Goal: Find contact information: Find contact information

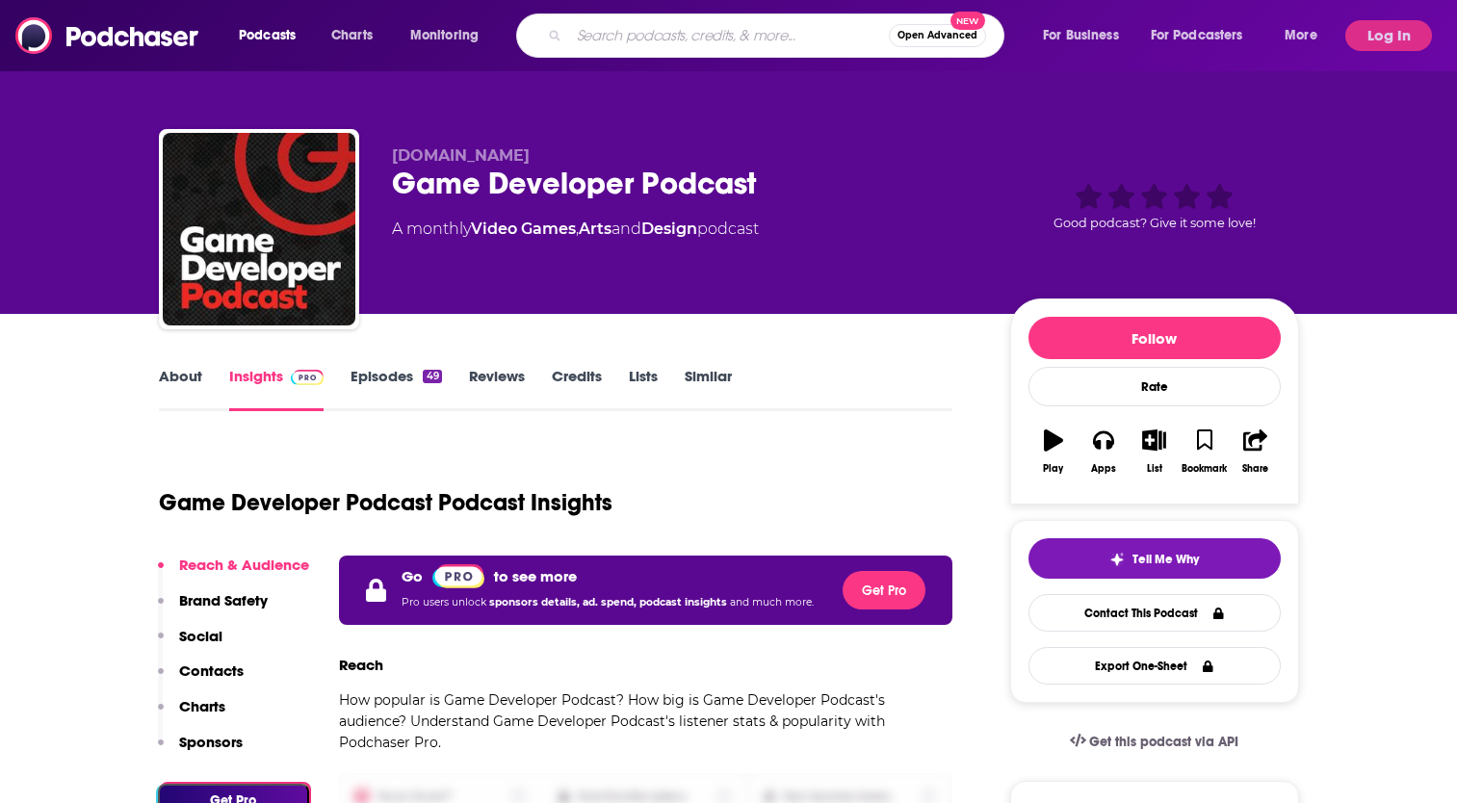
click at [721, 42] on input "Search podcasts, credits, & more..." at bounding box center [729, 35] width 320 height 31
type input "Game Dev Advice"
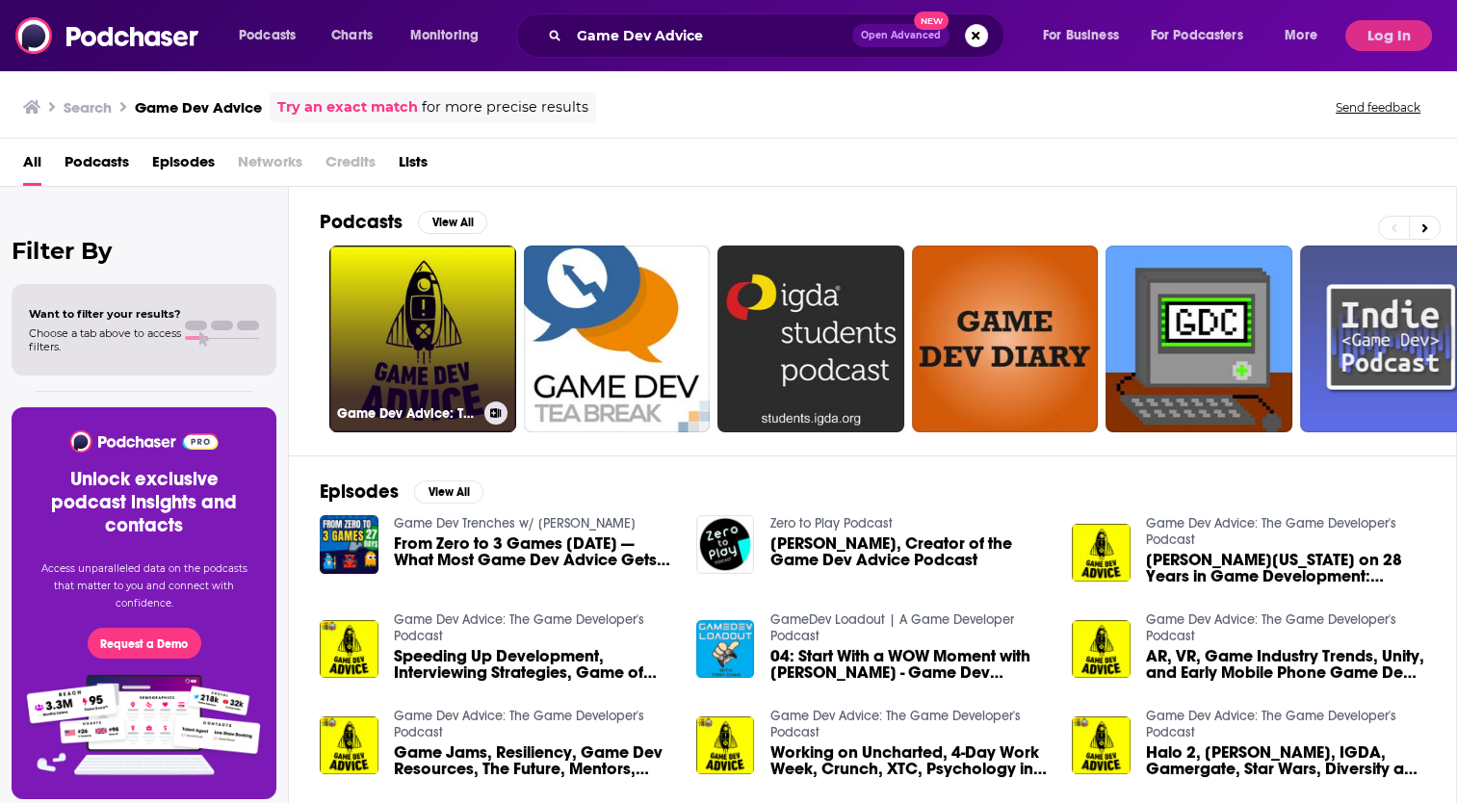
click at [429, 307] on link "Game Dev Advice: The Game Developer's Podcast" at bounding box center [422, 339] width 187 height 187
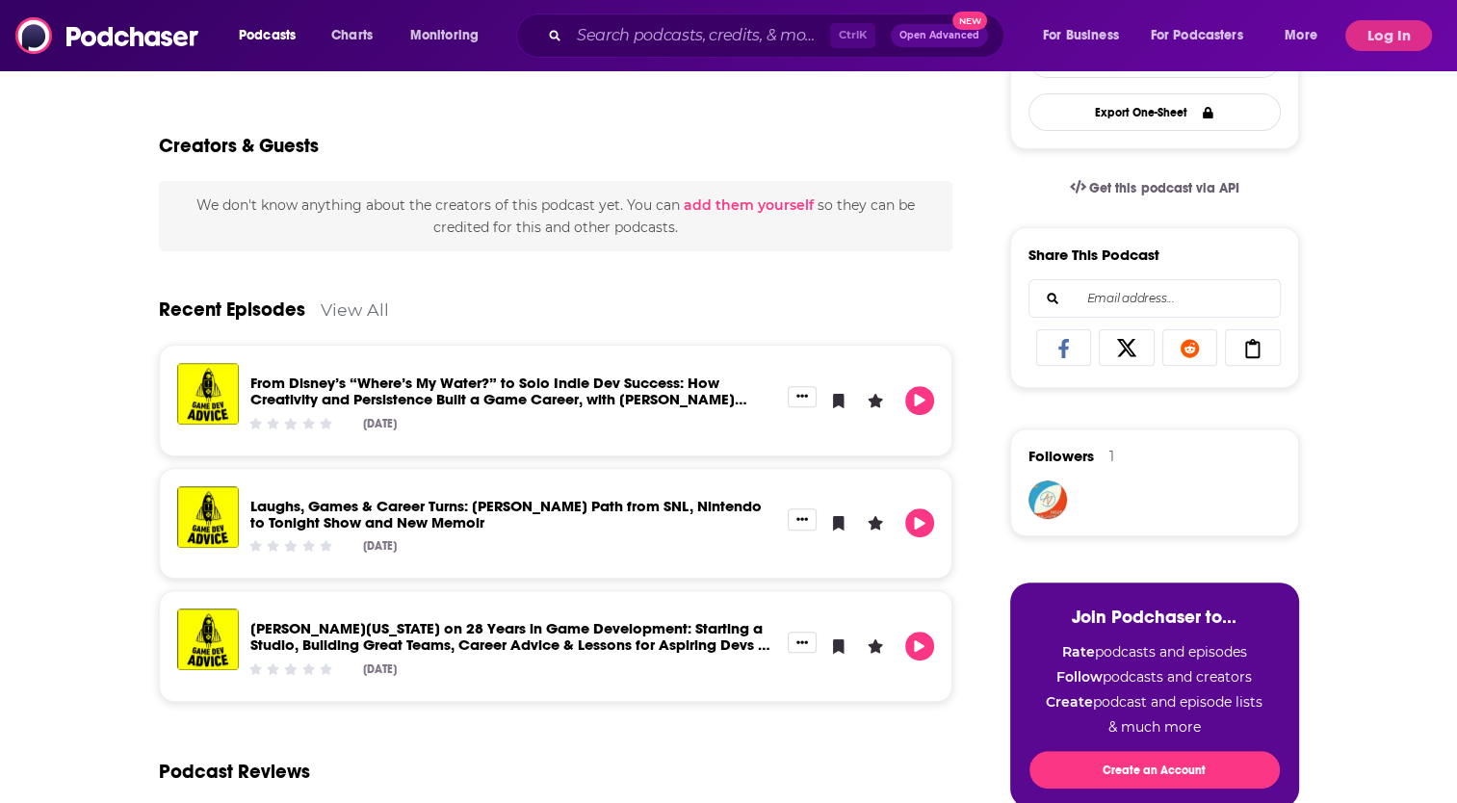
scroll to position [289, 0]
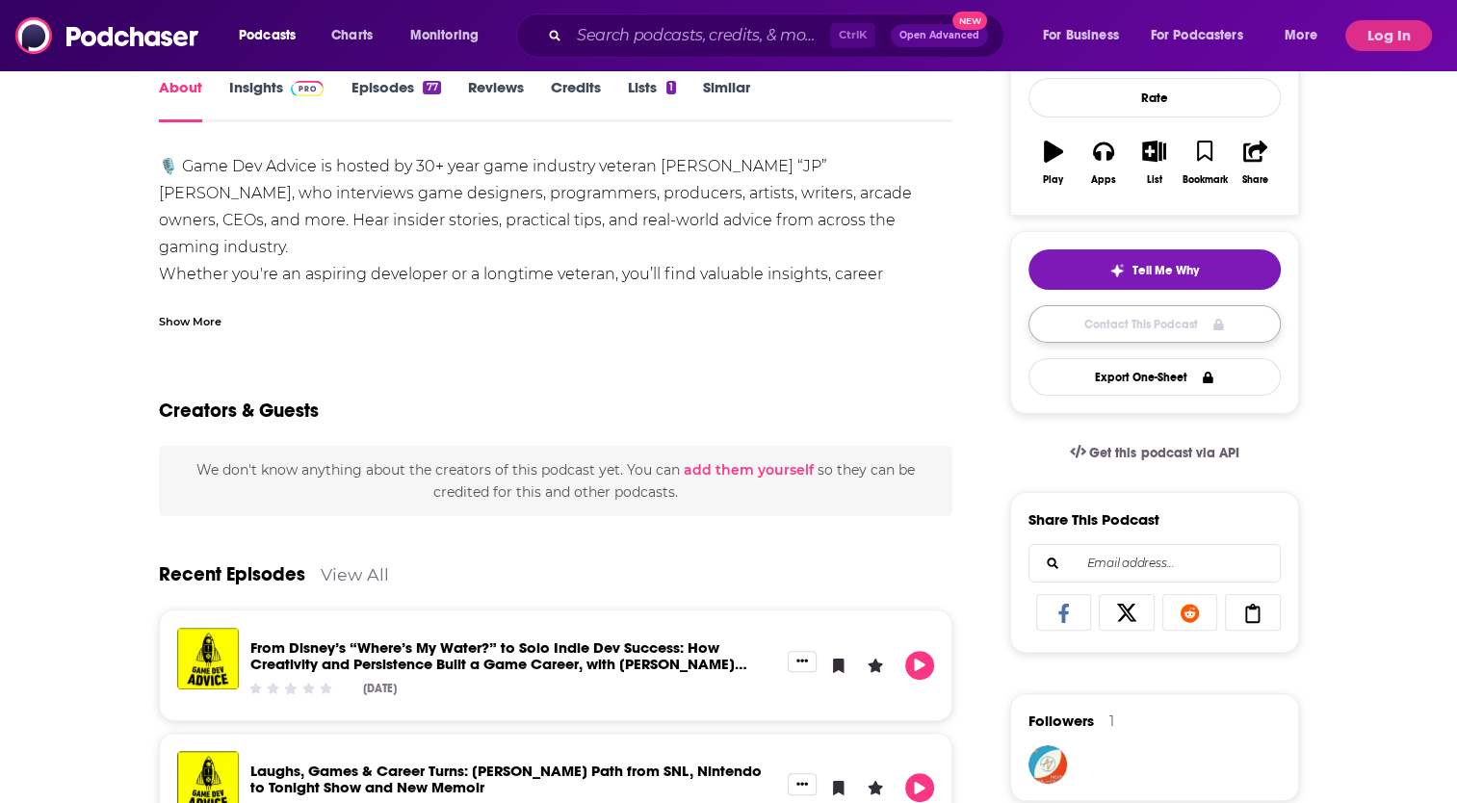
click at [1144, 324] on link "Contact This Podcast" at bounding box center [1154, 324] width 252 height 38
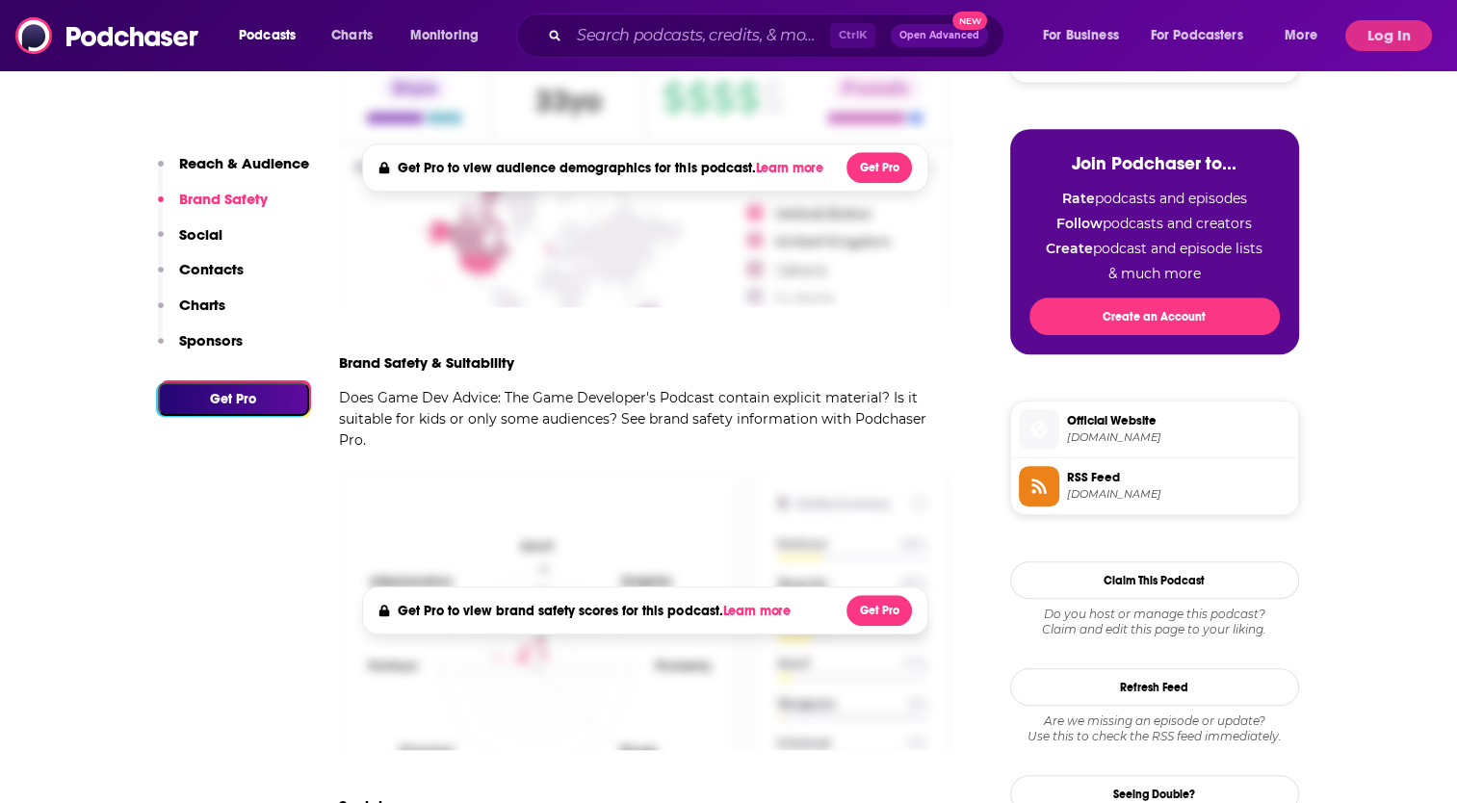
scroll to position [990, 0]
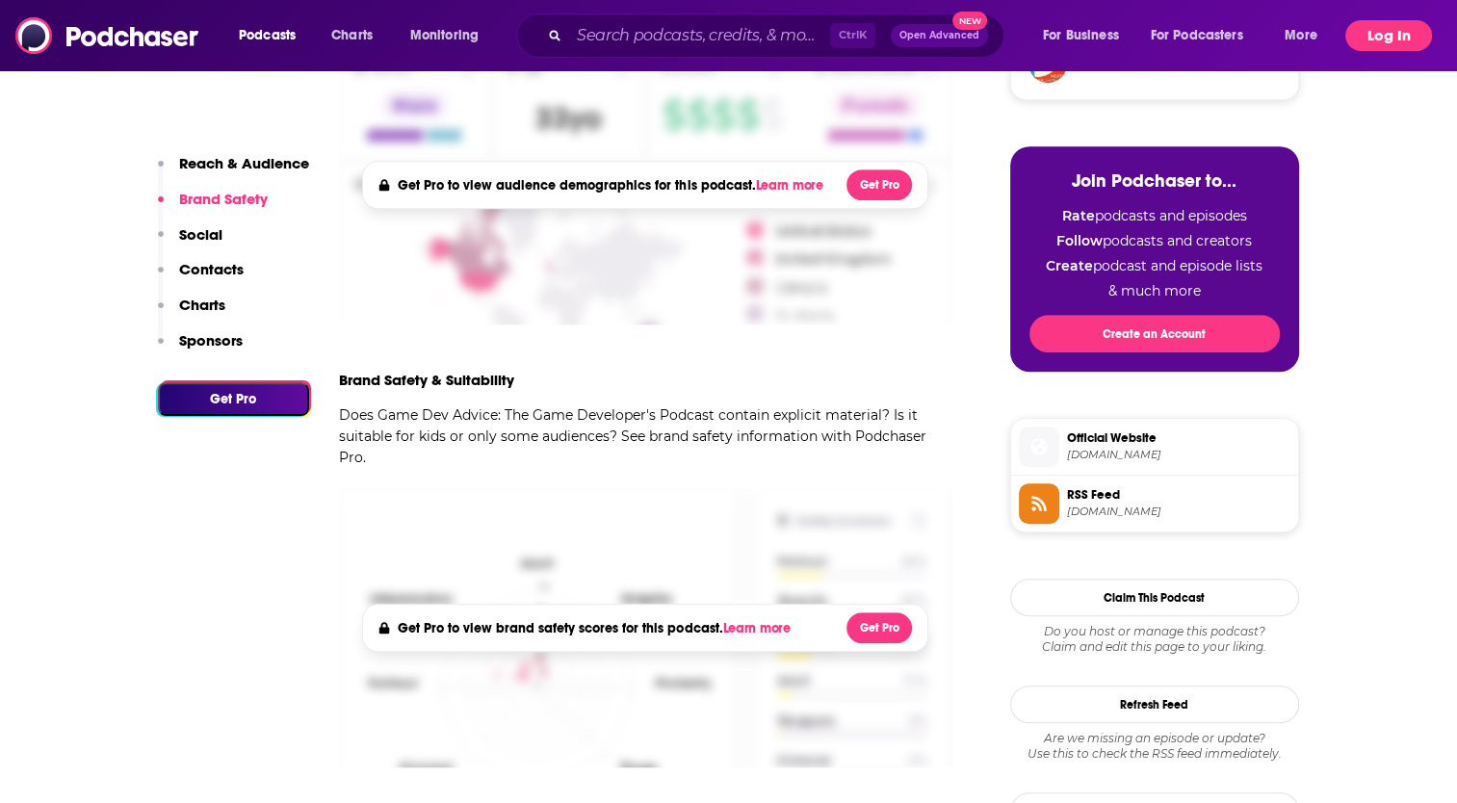
click at [1382, 34] on button "Log In" at bounding box center [1388, 35] width 87 height 31
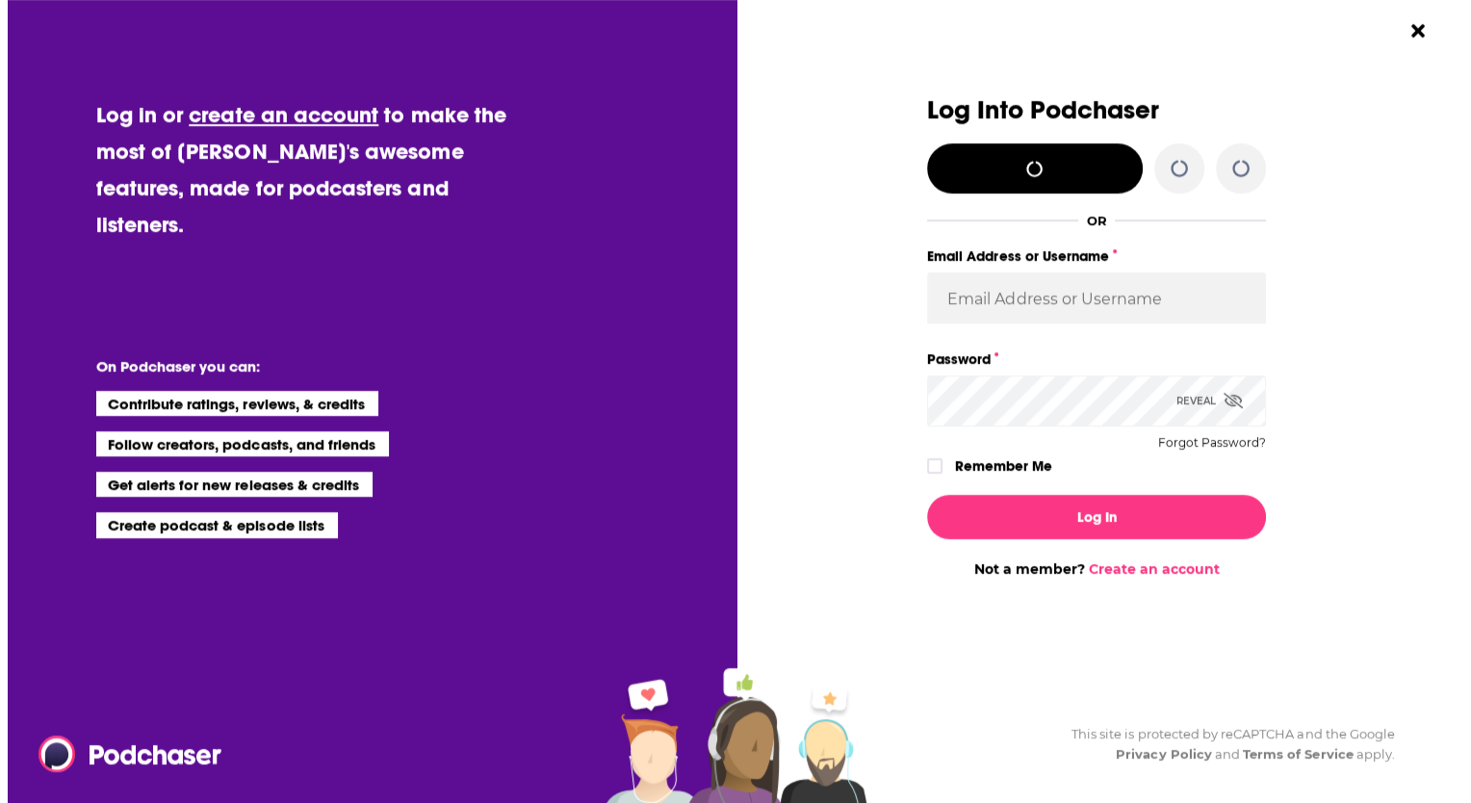
scroll to position [0, 0]
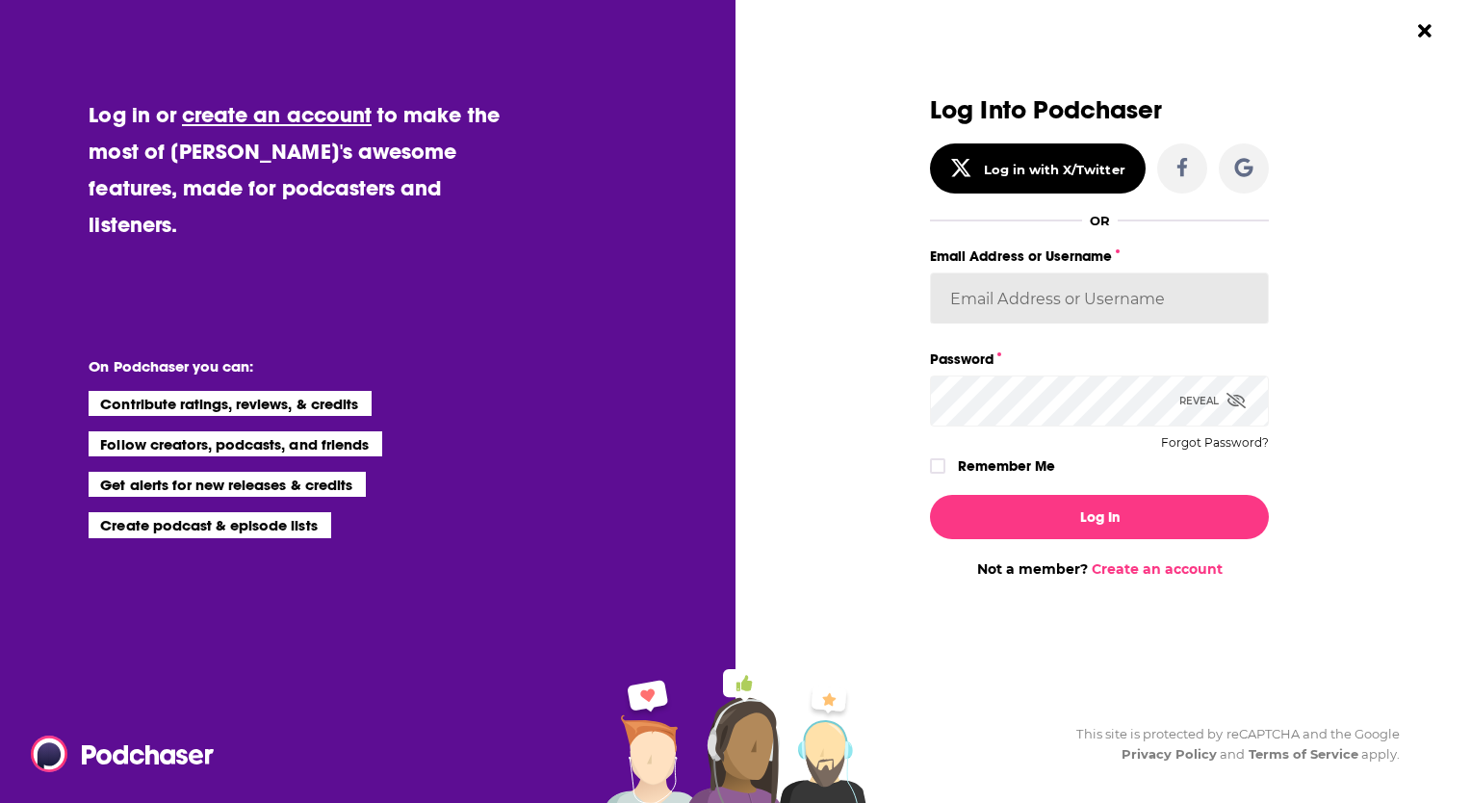
type input "[PERSON_NAME][EMAIL_ADDRESS][DOMAIN_NAME]"
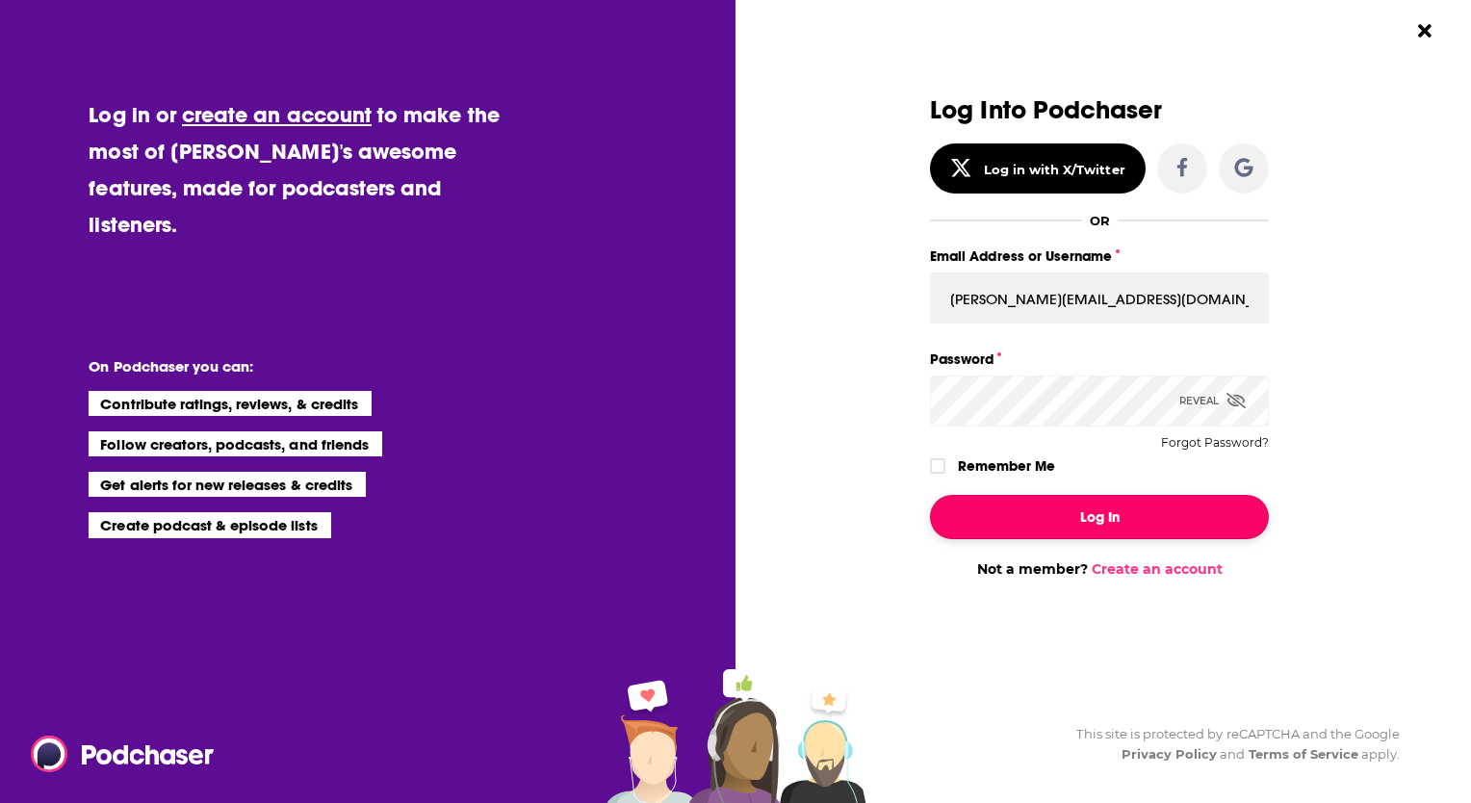
click at [1102, 519] on button "Log In" at bounding box center [1099, 517] width 339 height 44
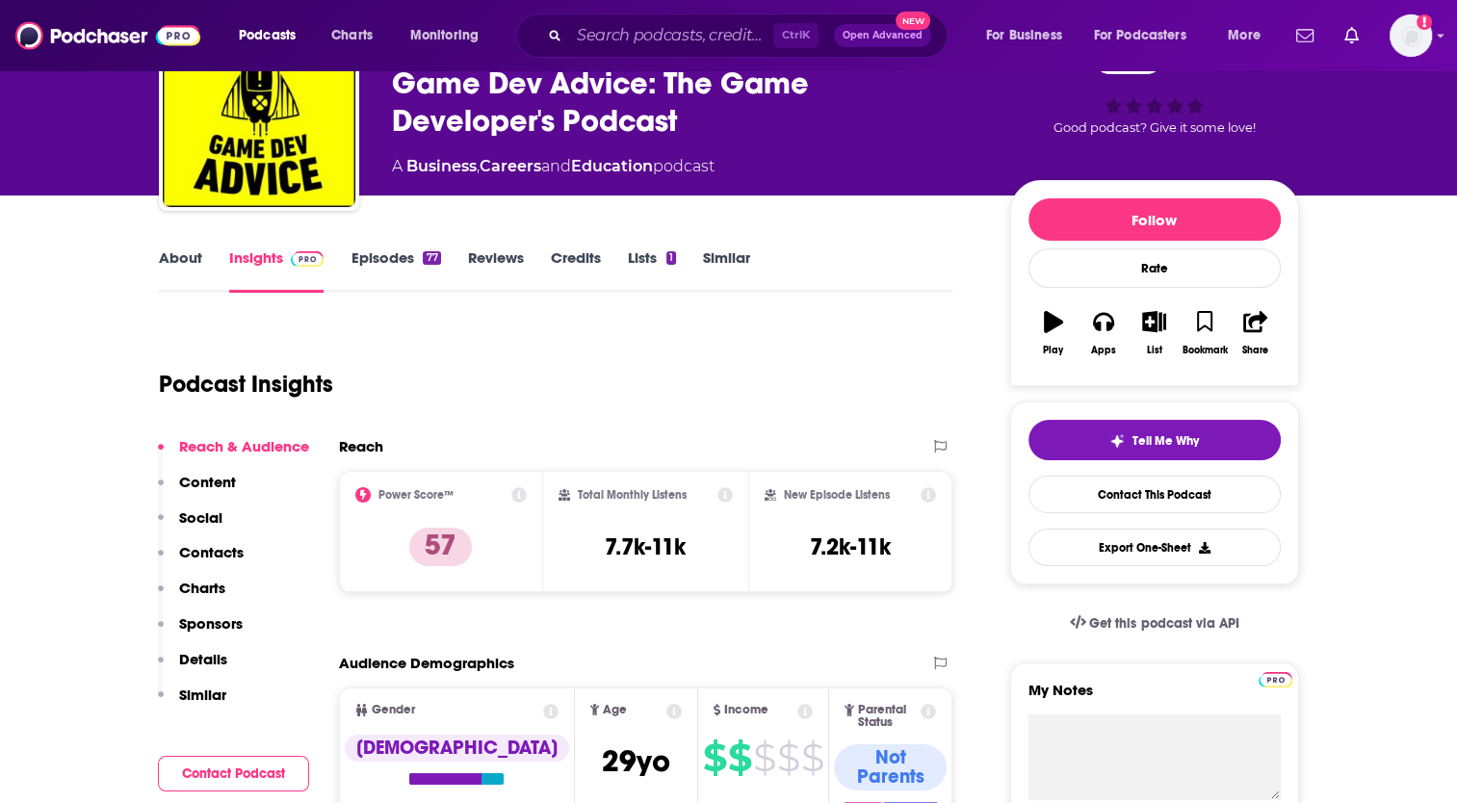
scroll to position [96, 0]
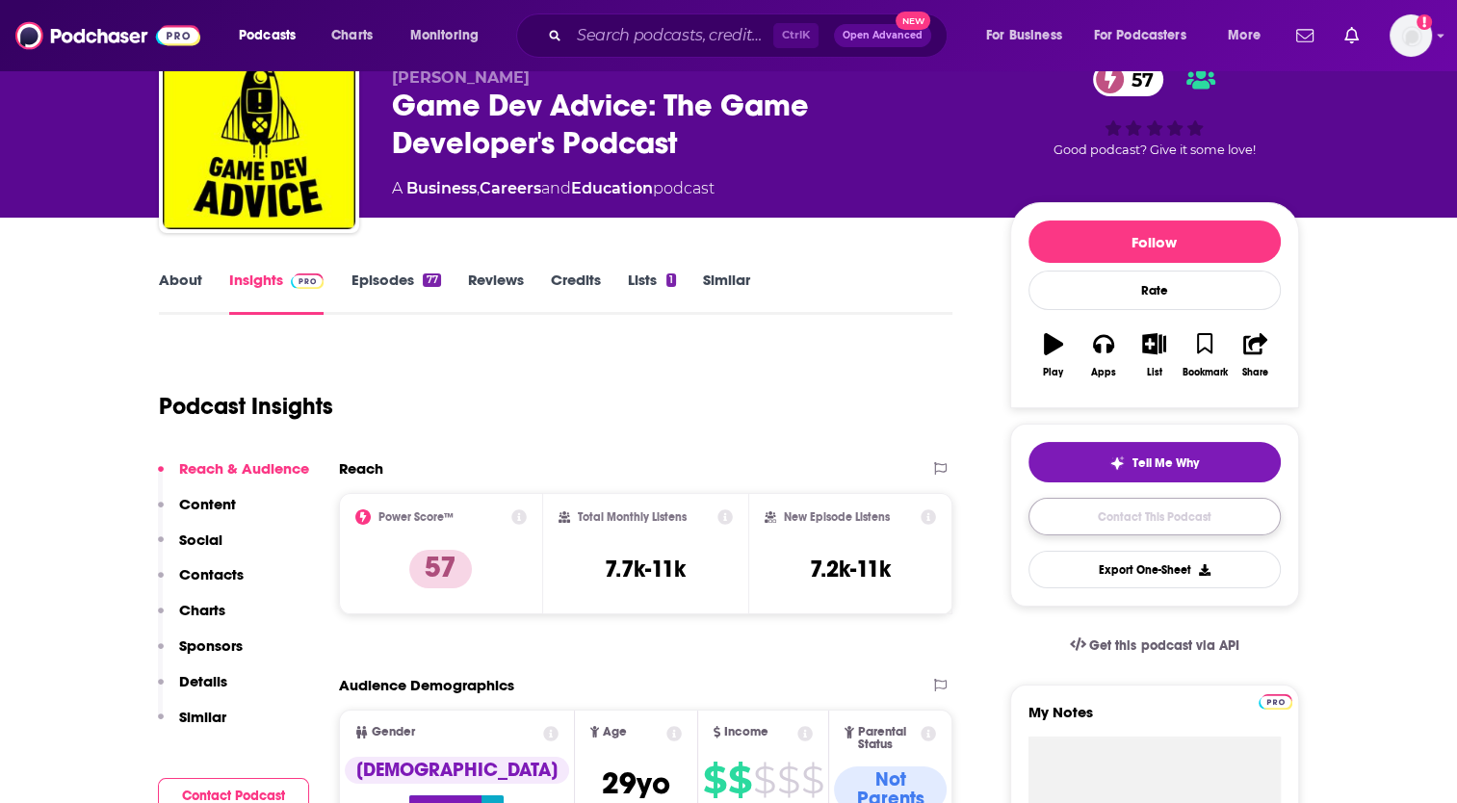
click at [1125, 519] on link "Contact This Podcast" at bounding box center [1154, 517] width 252 height 38
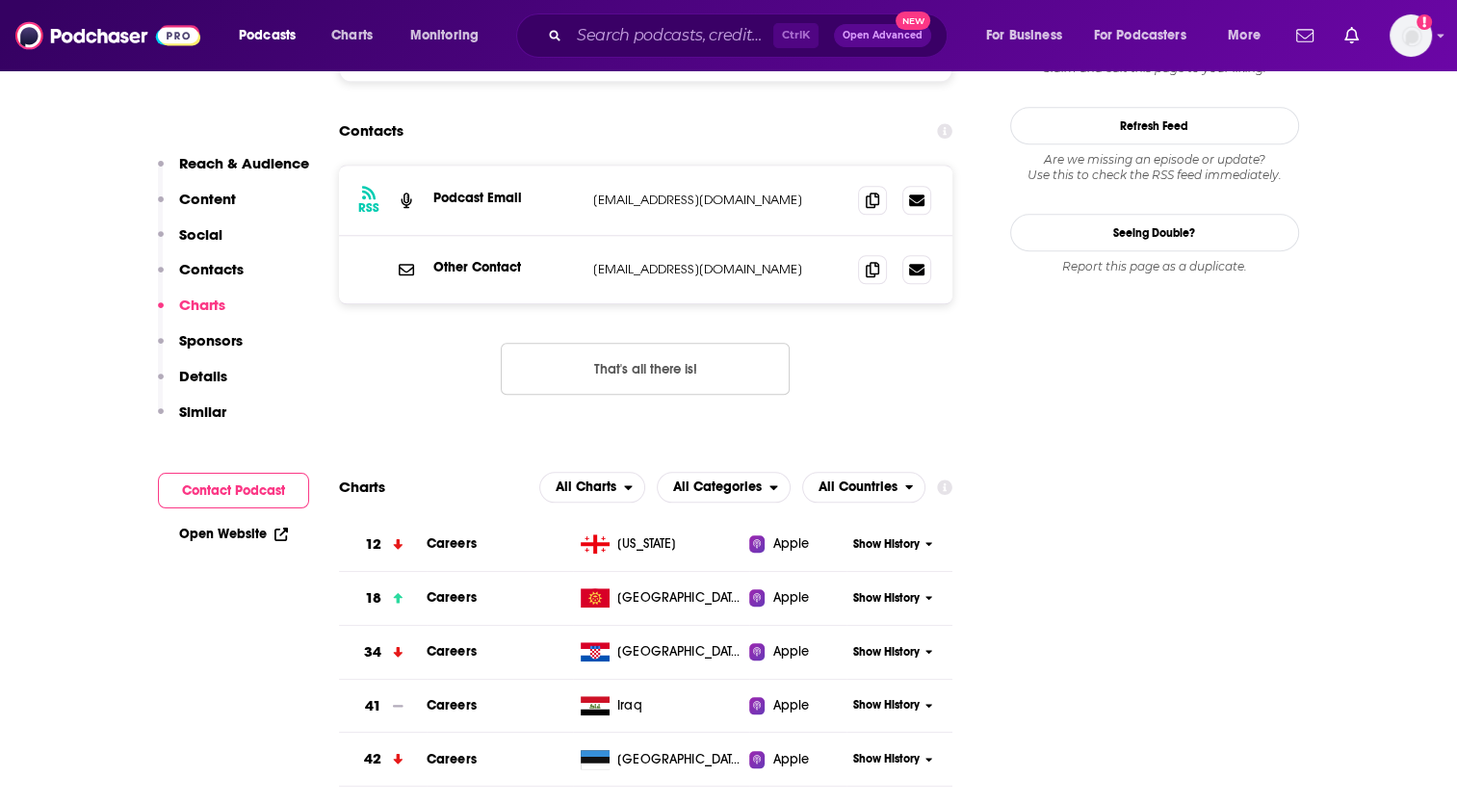
scroll to position [1699, 0]
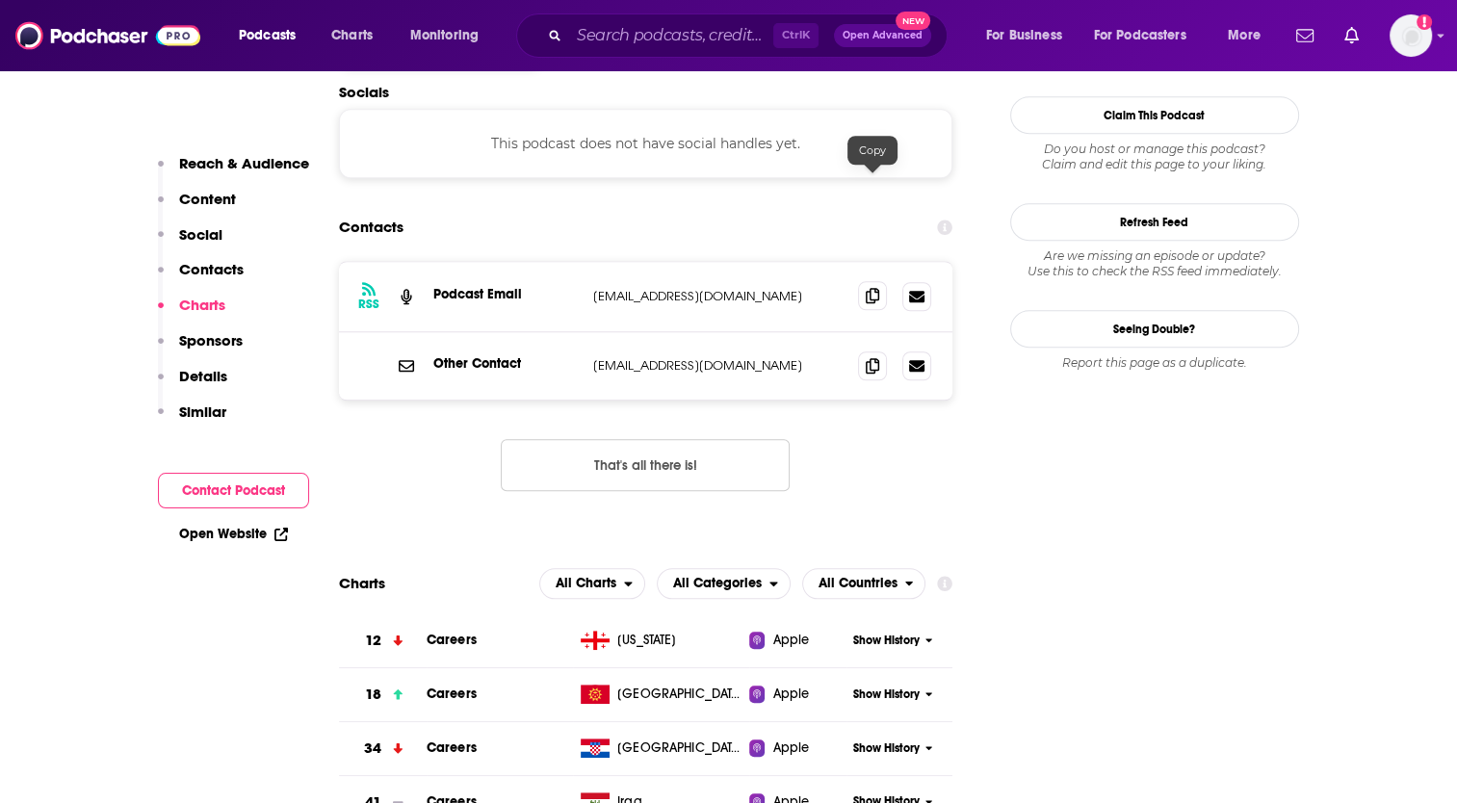
click at [872, 288] on icon at bounding box center [872, 295] width 13 height 15
click at [869, 357] on icon at bounding box center [872, 364] width 13 height 15
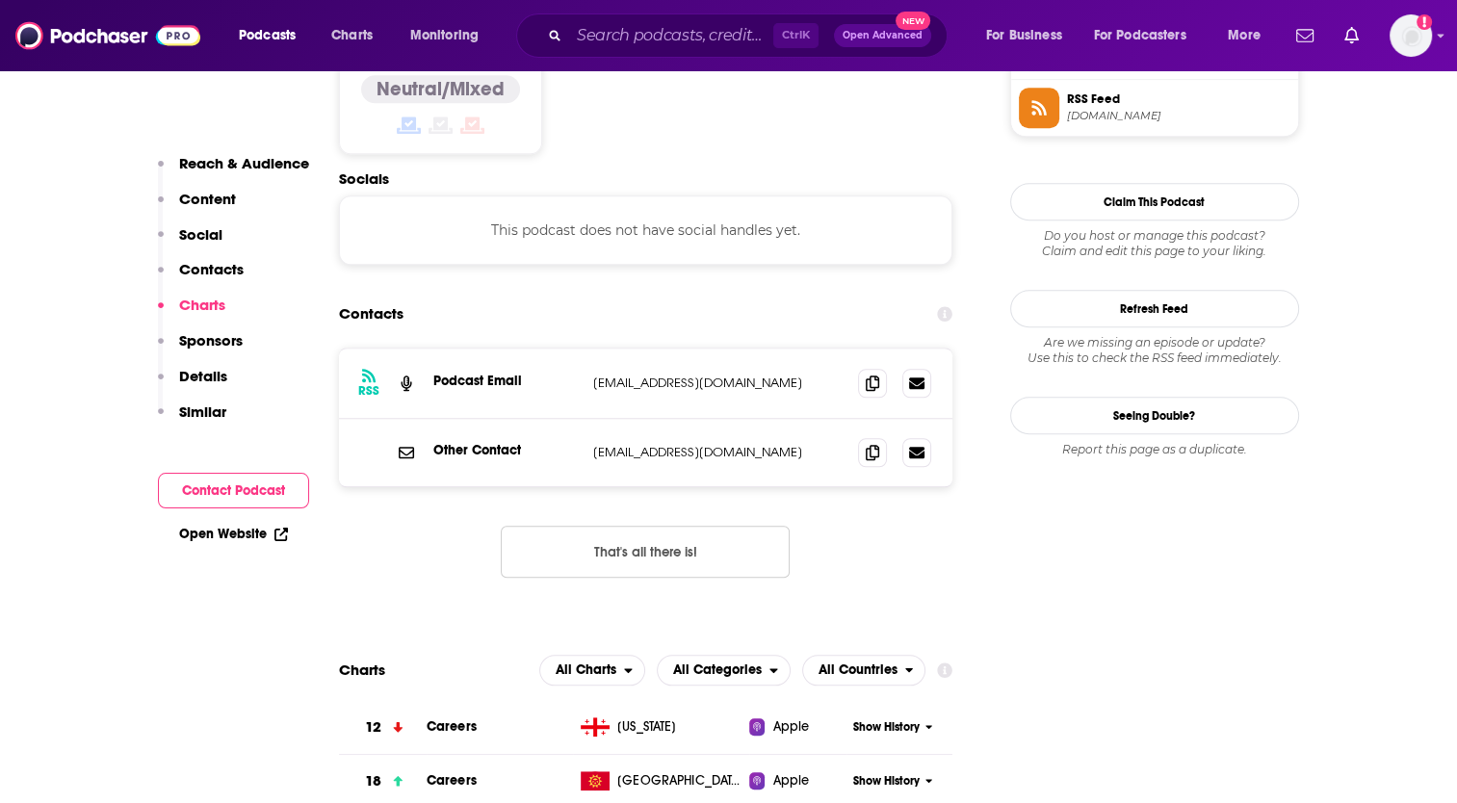
scroll to position [1506, 0]
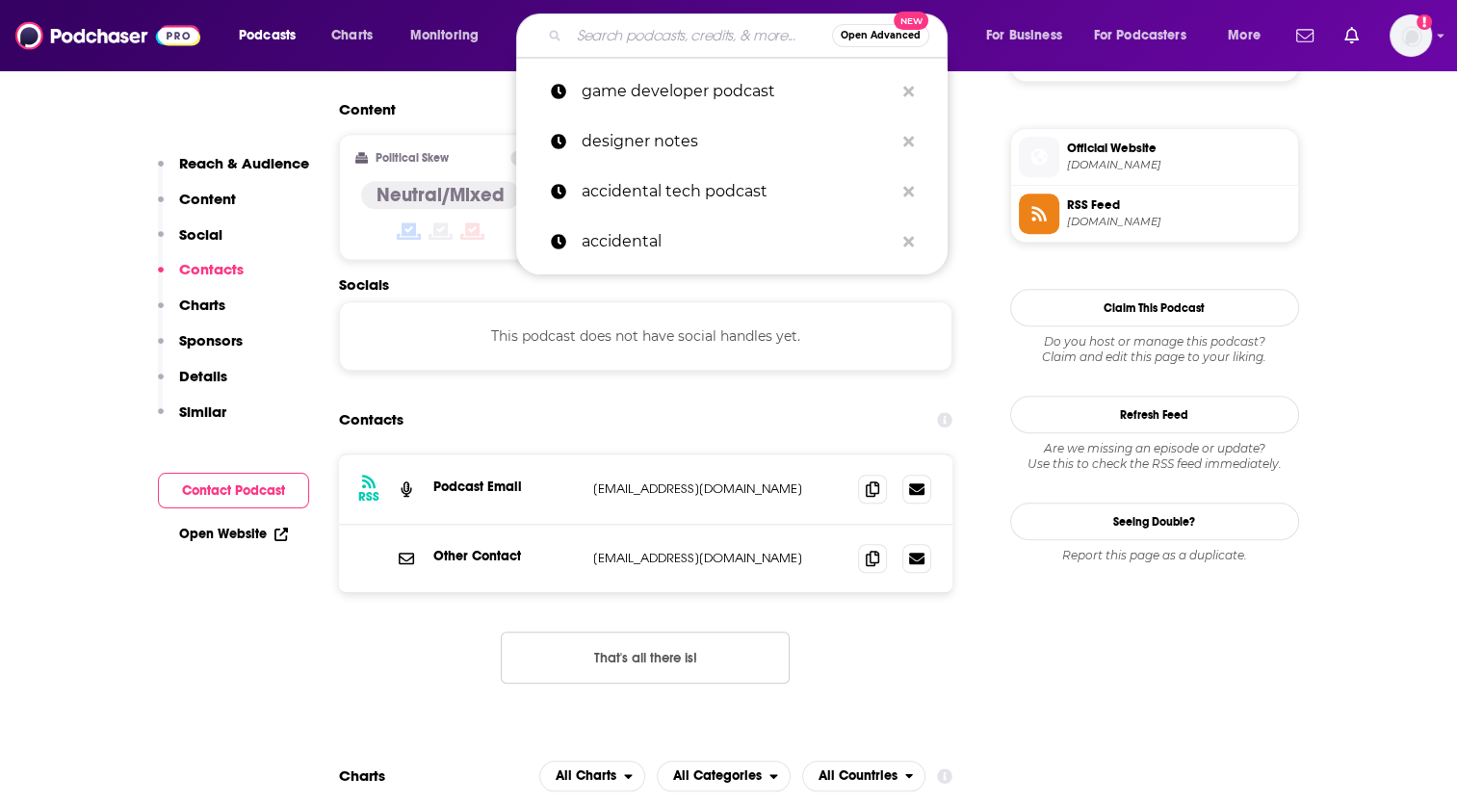
click at [620, 33] on input "Search podcasts, credits, & more..." at bounding box center [700, 35] width 263 height 31
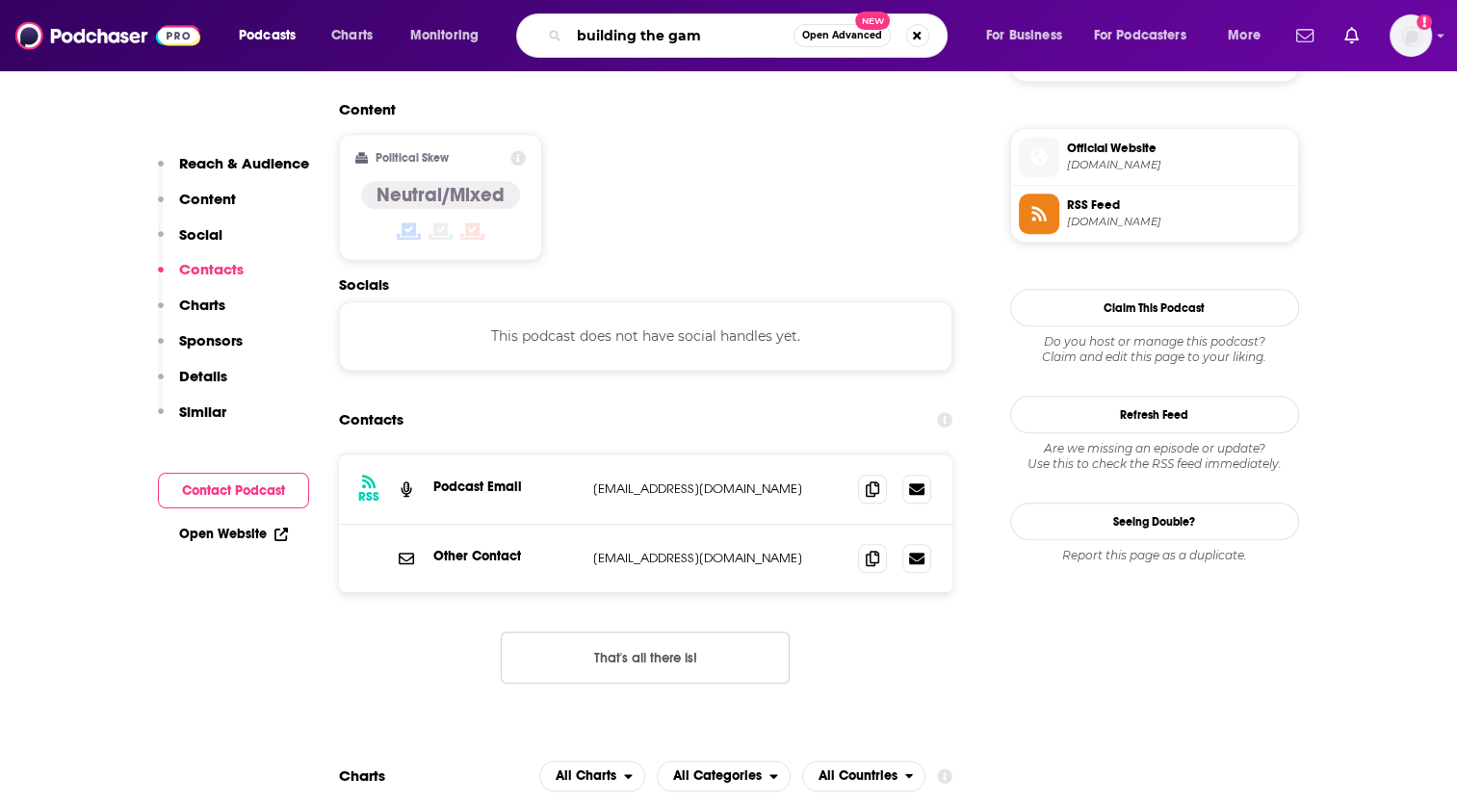
type input "building the game"
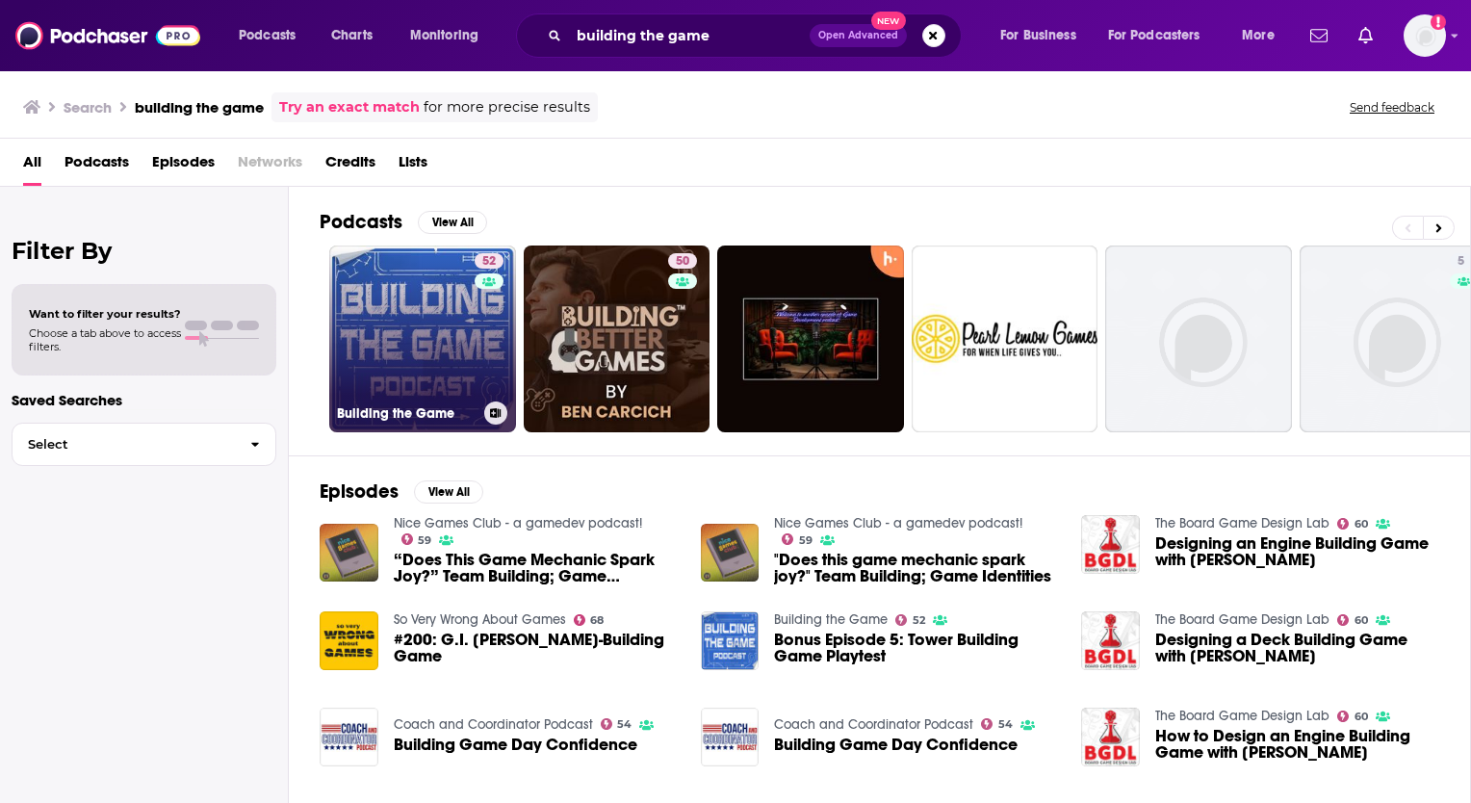
click at [424, 350] on link "52 Building the Game" at bounding box center [422, 339] width 187 height 187
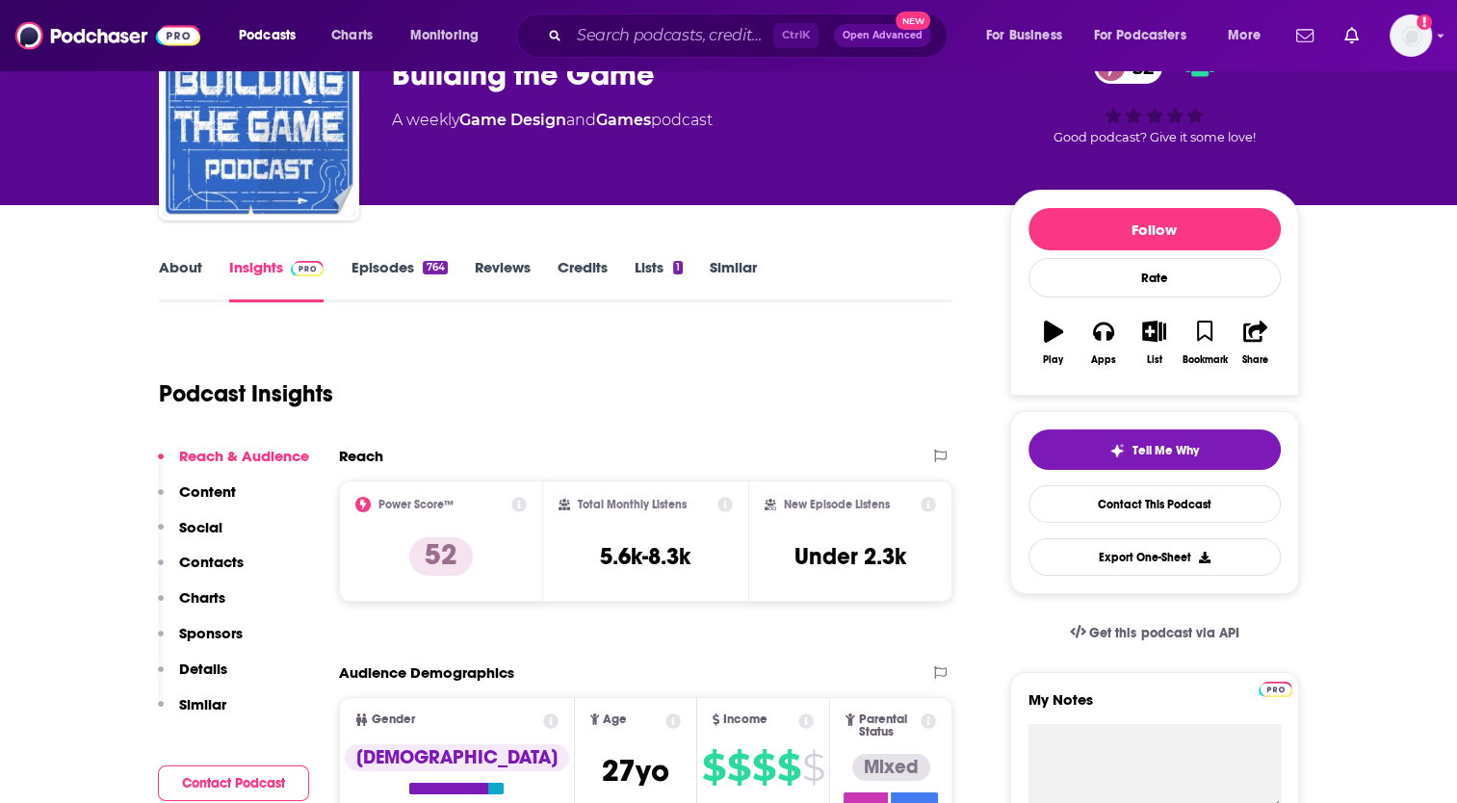
scroll to position [96, 0]
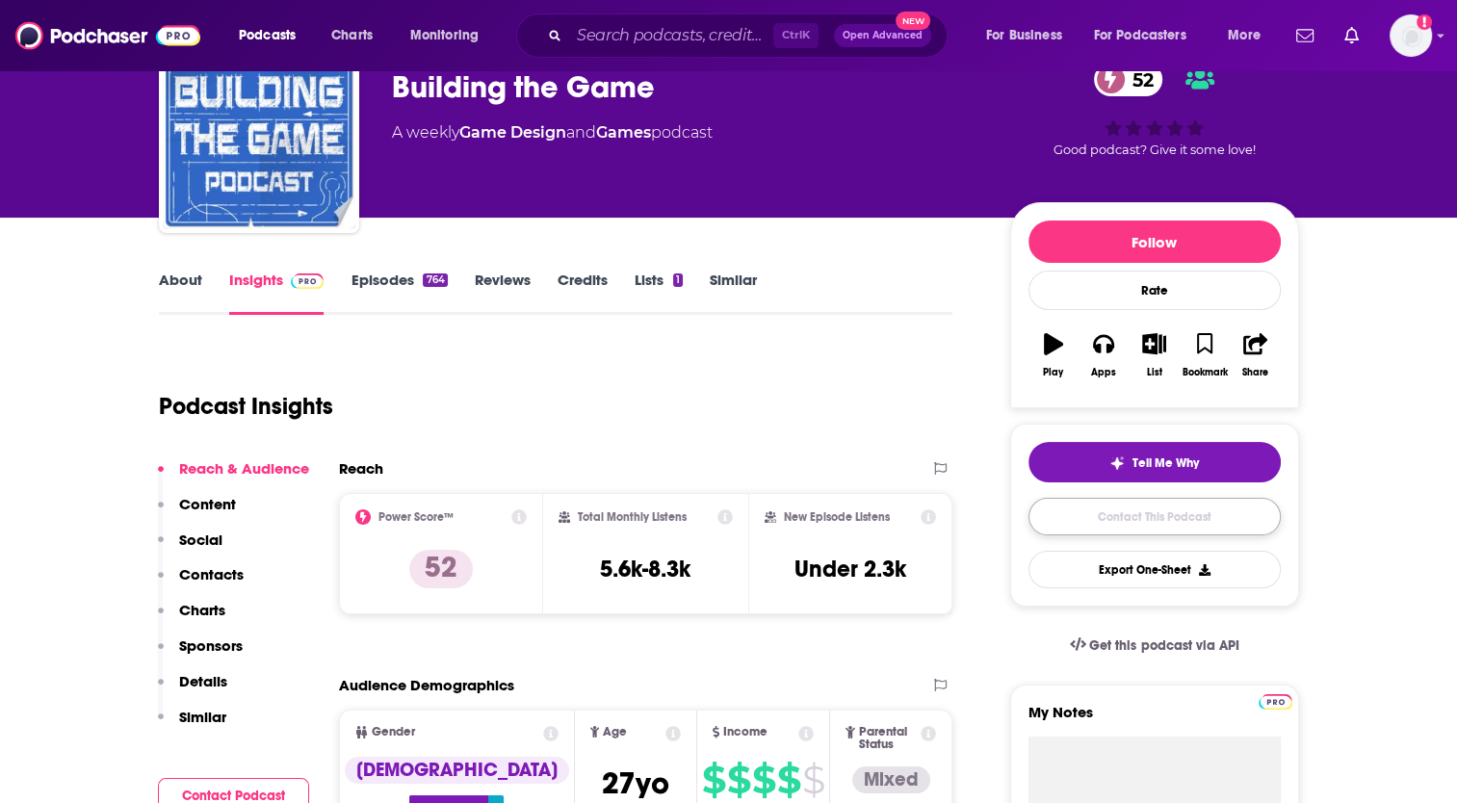
click at [1125, 514] on link "Contact This Podcast" at bounding box center [1154, 517] width 252 height 38
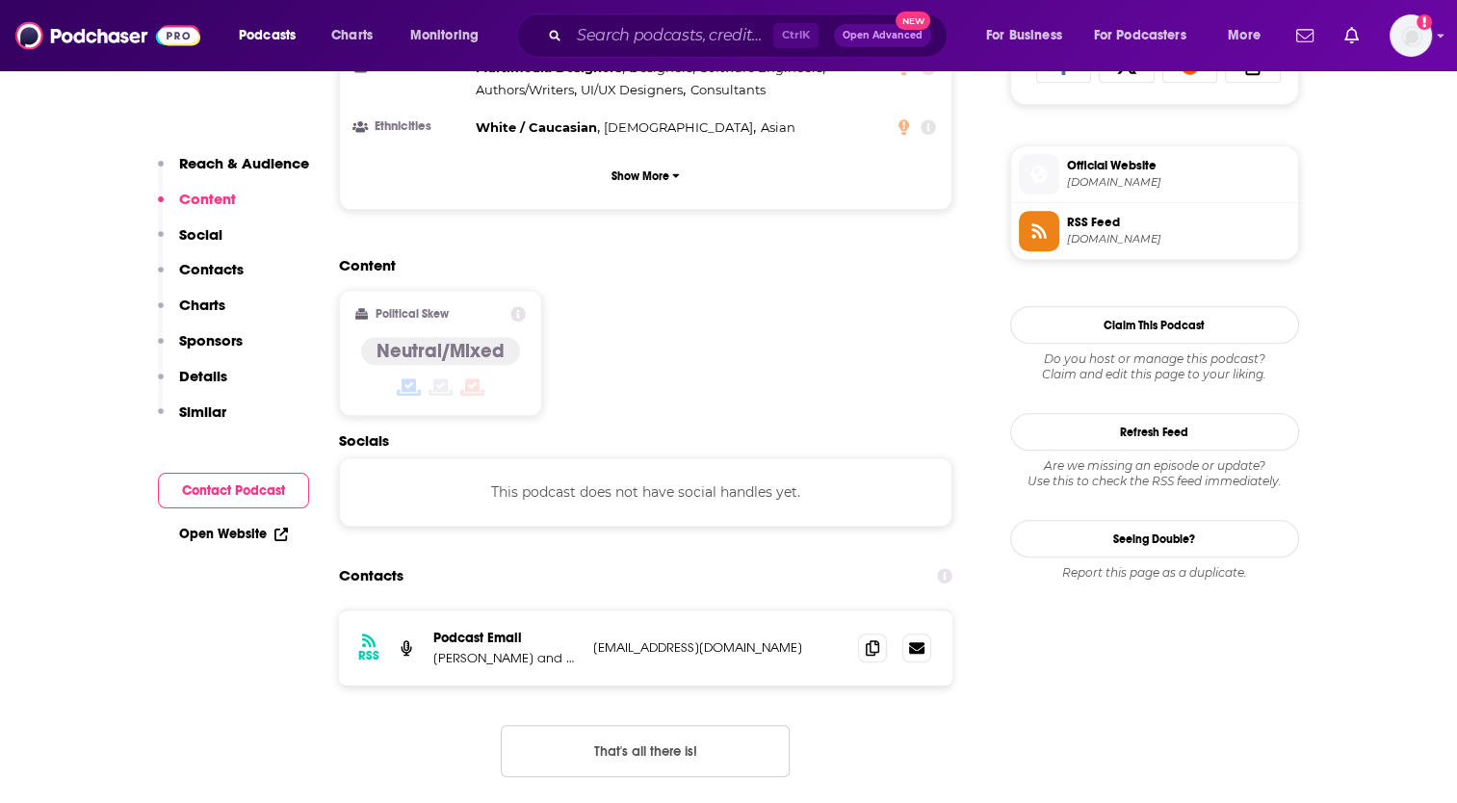
scroll to position [1432, 0]
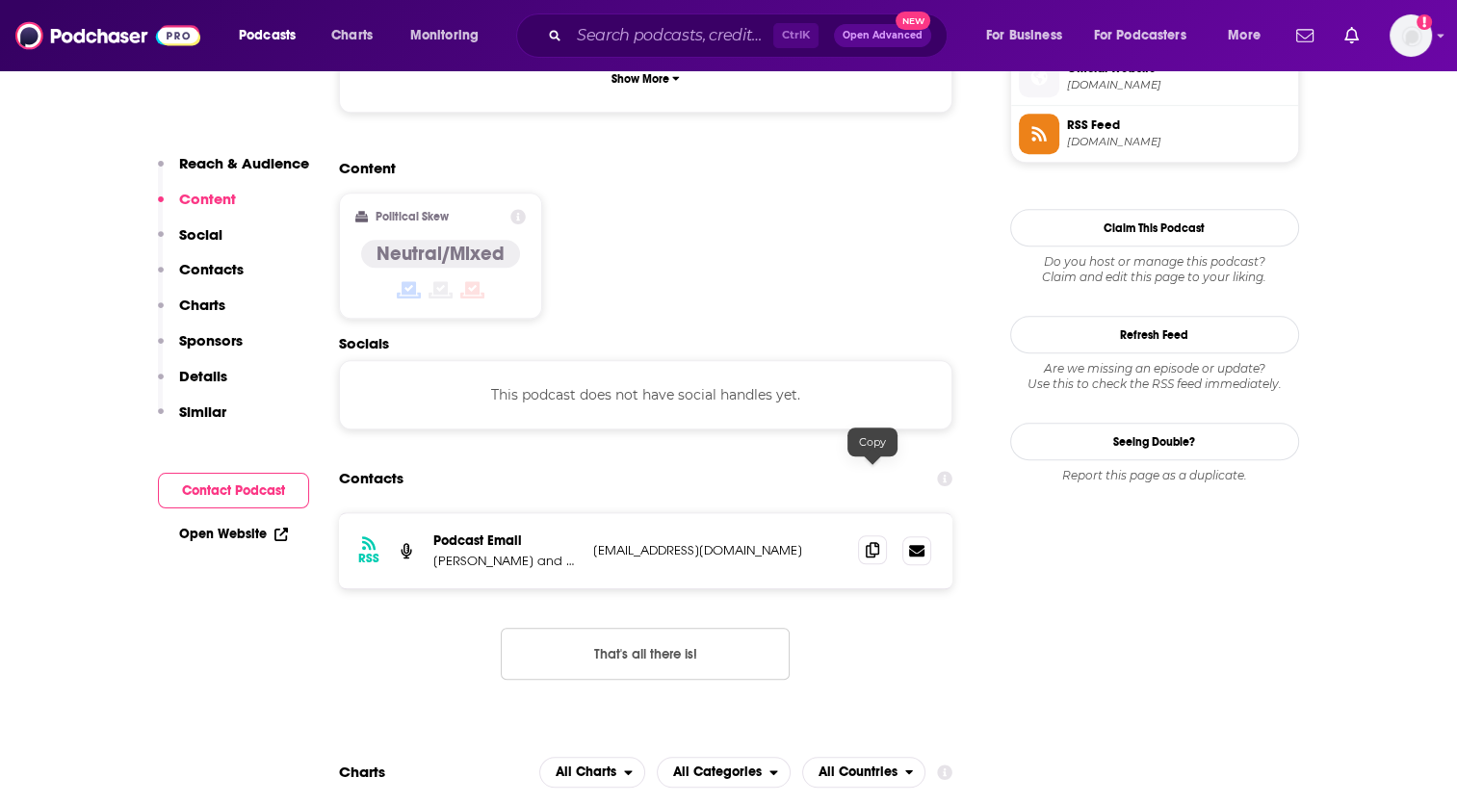
click at [877, 542] on icon at bounding box center [872, 549] width 13 height 15
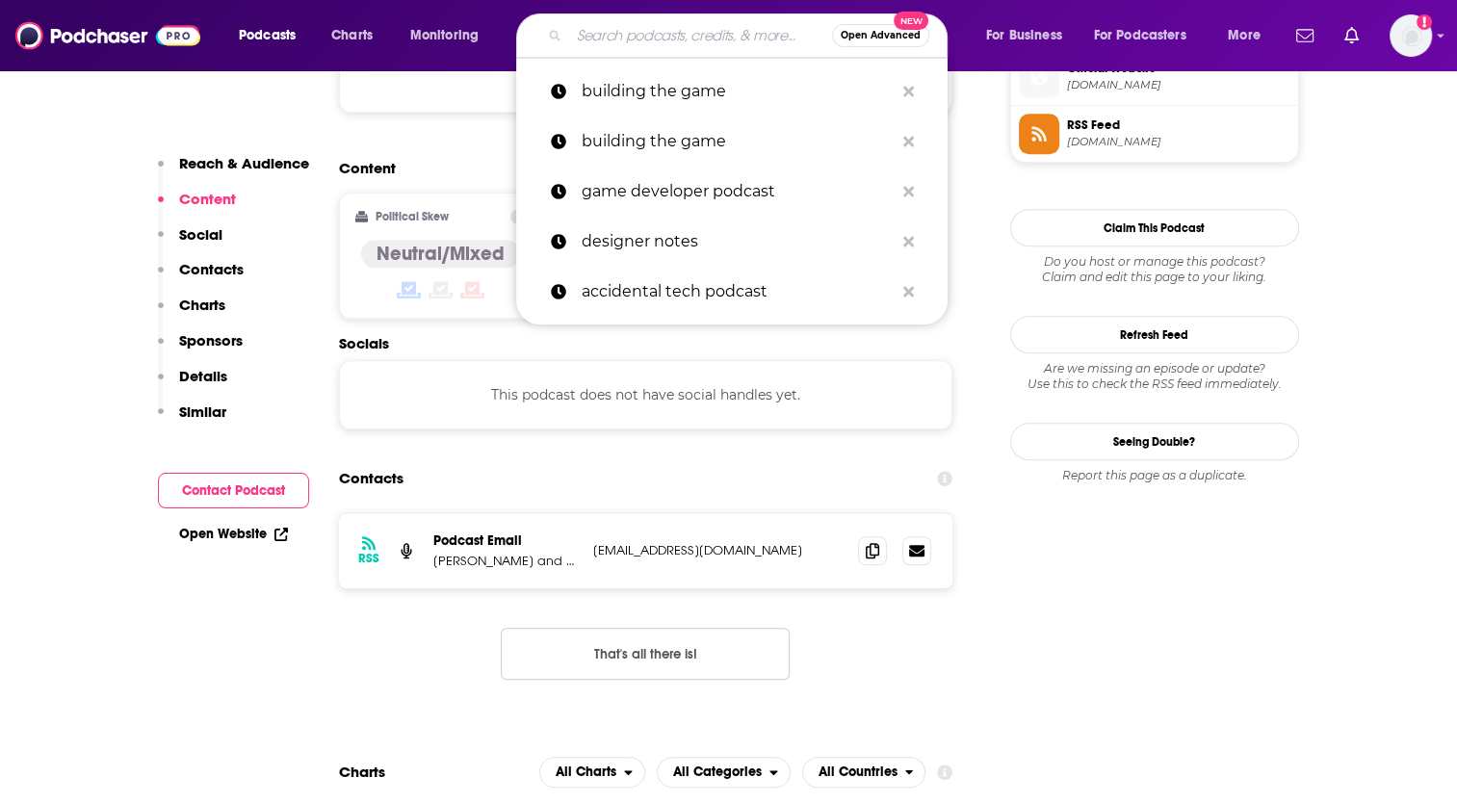
click at [619, 32] on input "Search podcasts, credits, & more..." at bounding box center [700, 35] width 263 height 31
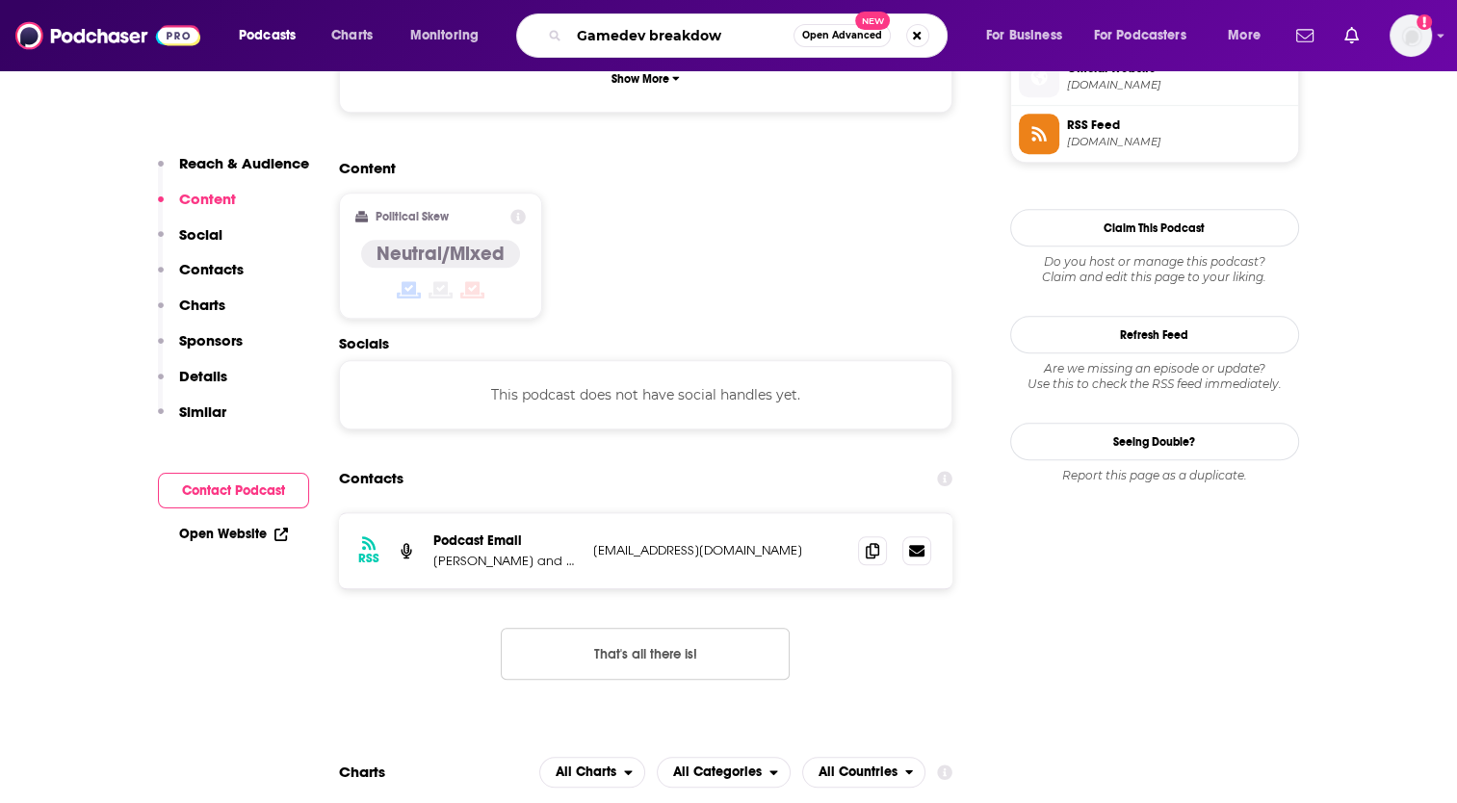
type input "Gamedev breakdown"
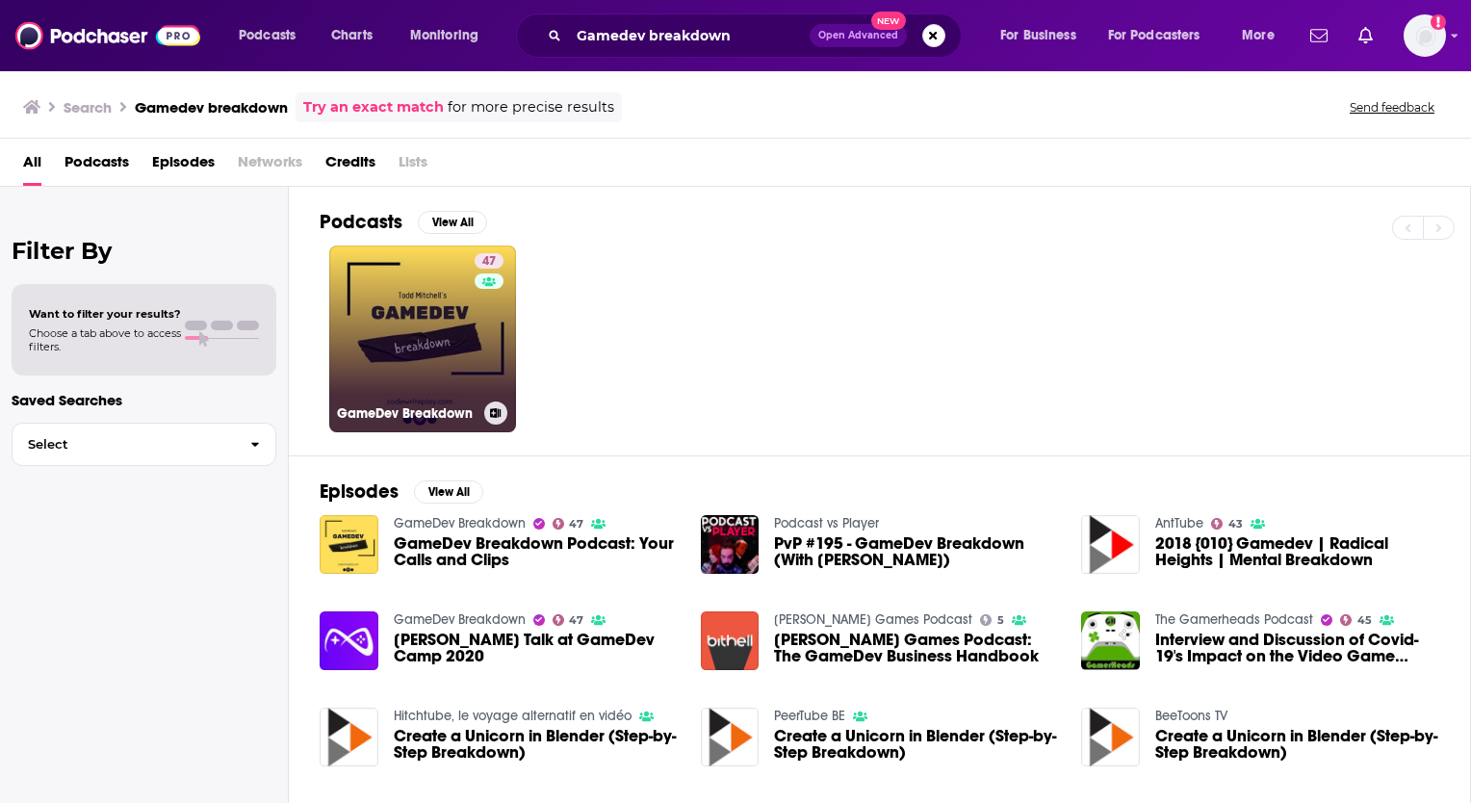
click at [398, 337] on link "47 GameDev Breakdown" at bounding box center [422, 339] width 187 height 187
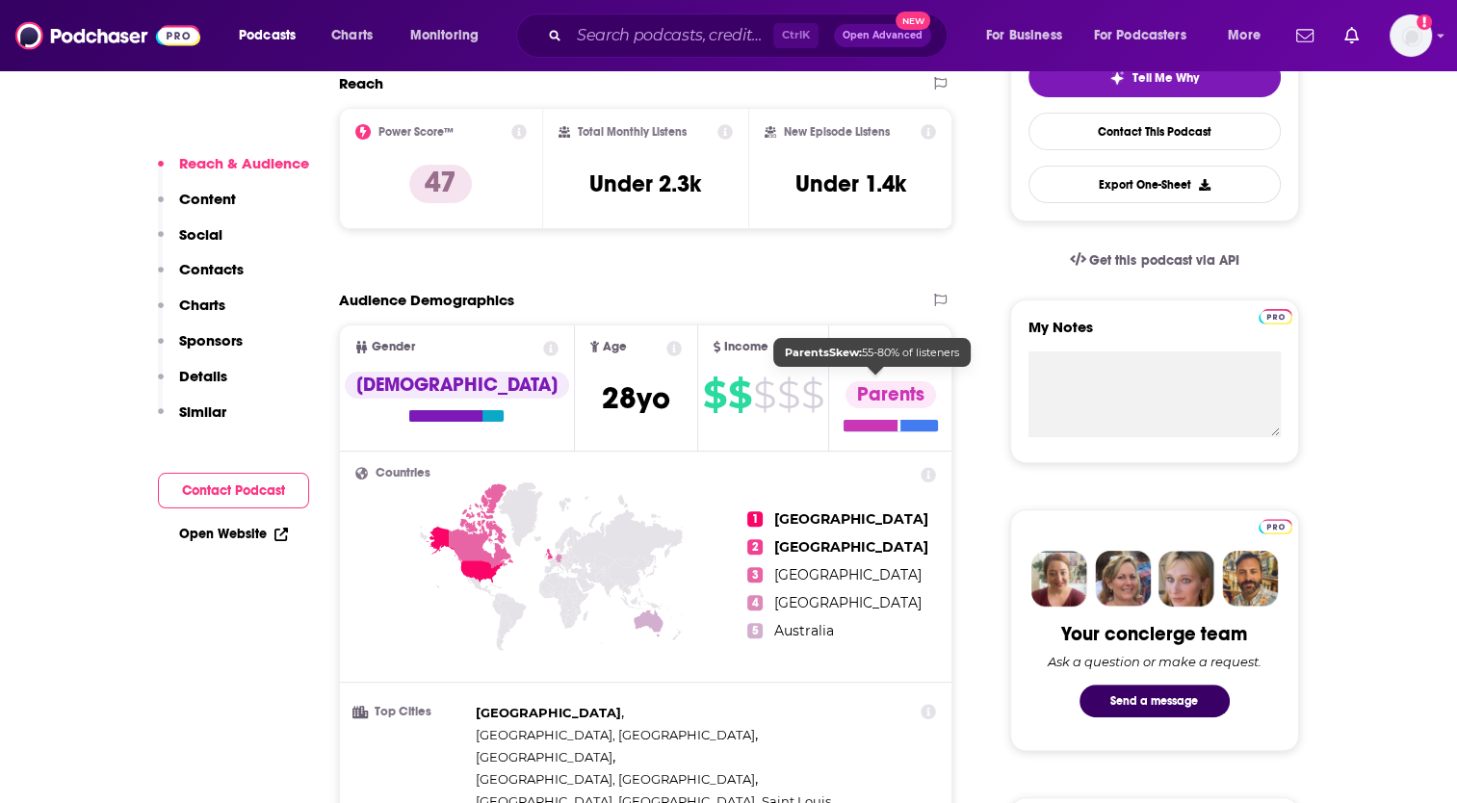
scroll to position [289, 0]
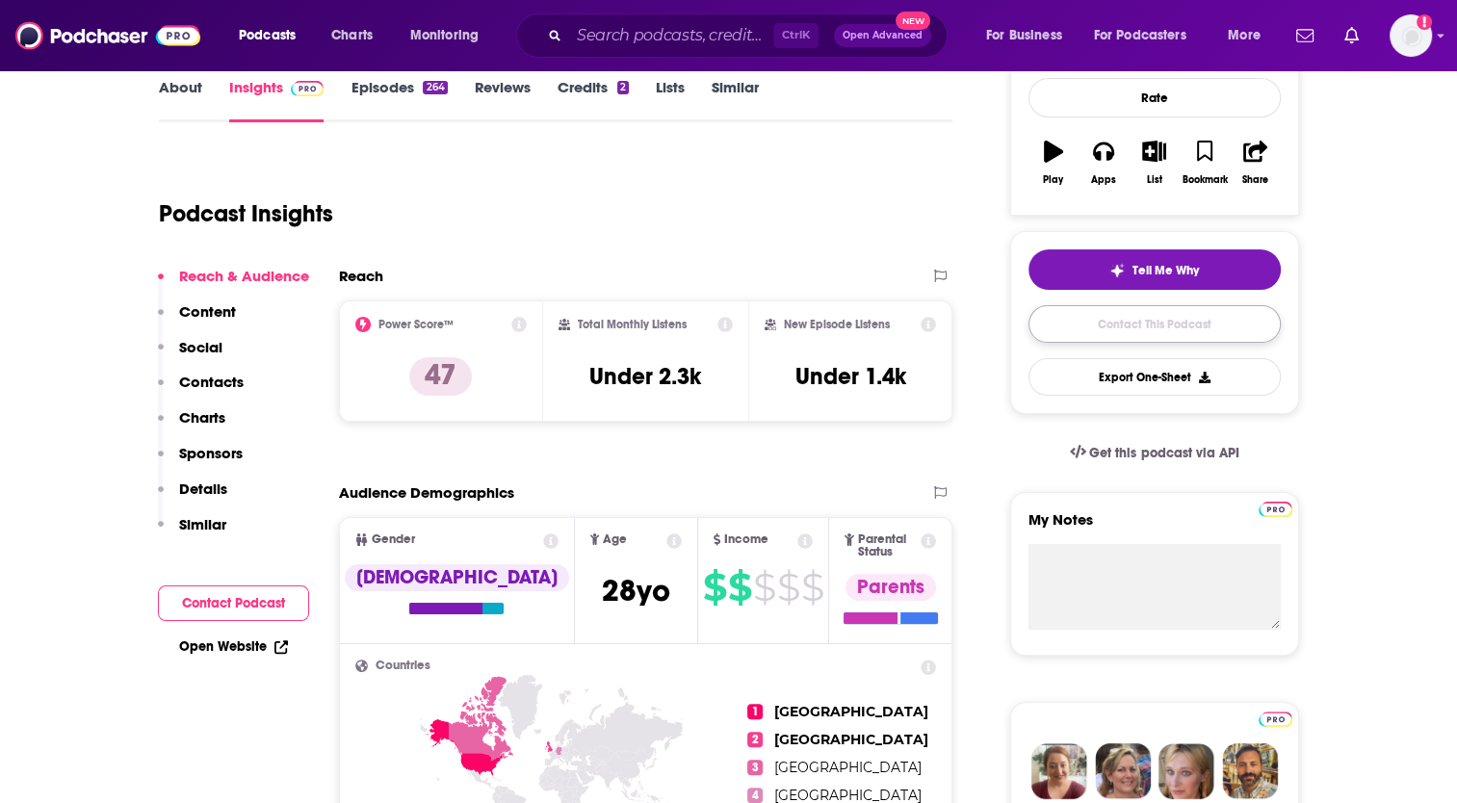
click at [1175, 323] on link "Contact This Podcast" at bounding box center [1154, 324] width 252 height 38
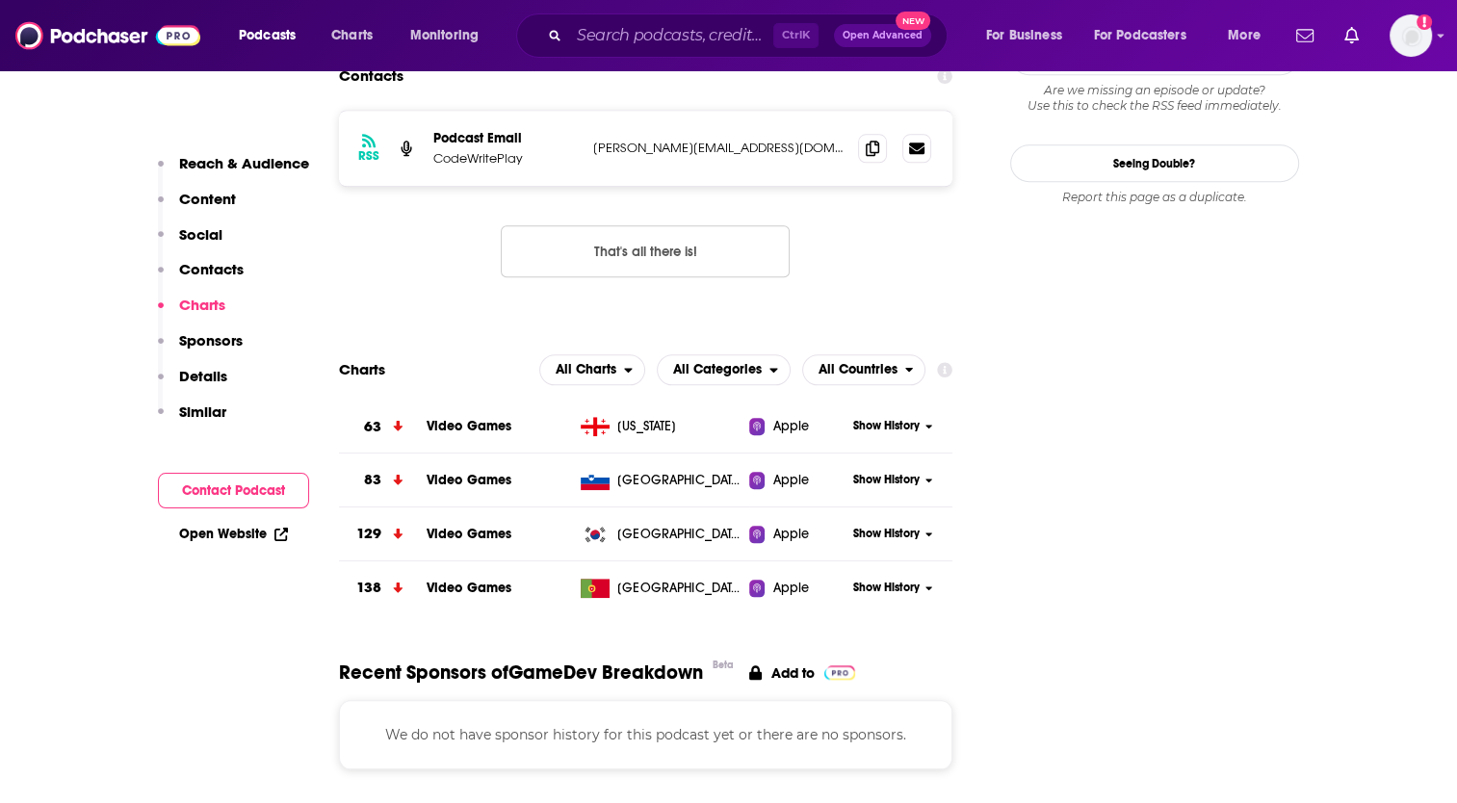
scroll to position [1824, 0]
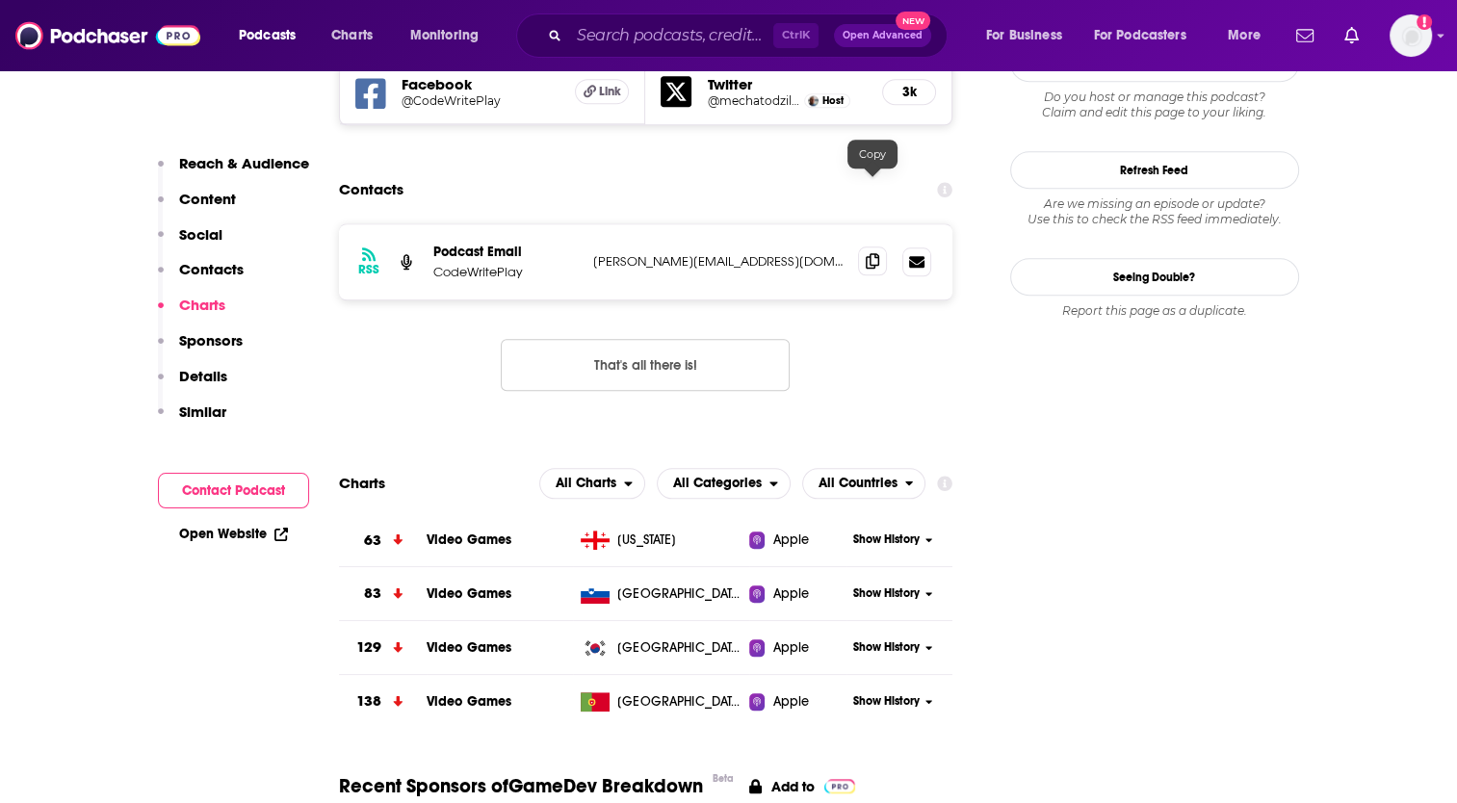
click at [874, 253] on icon at bounding box center [872, 260] width 13 height 15
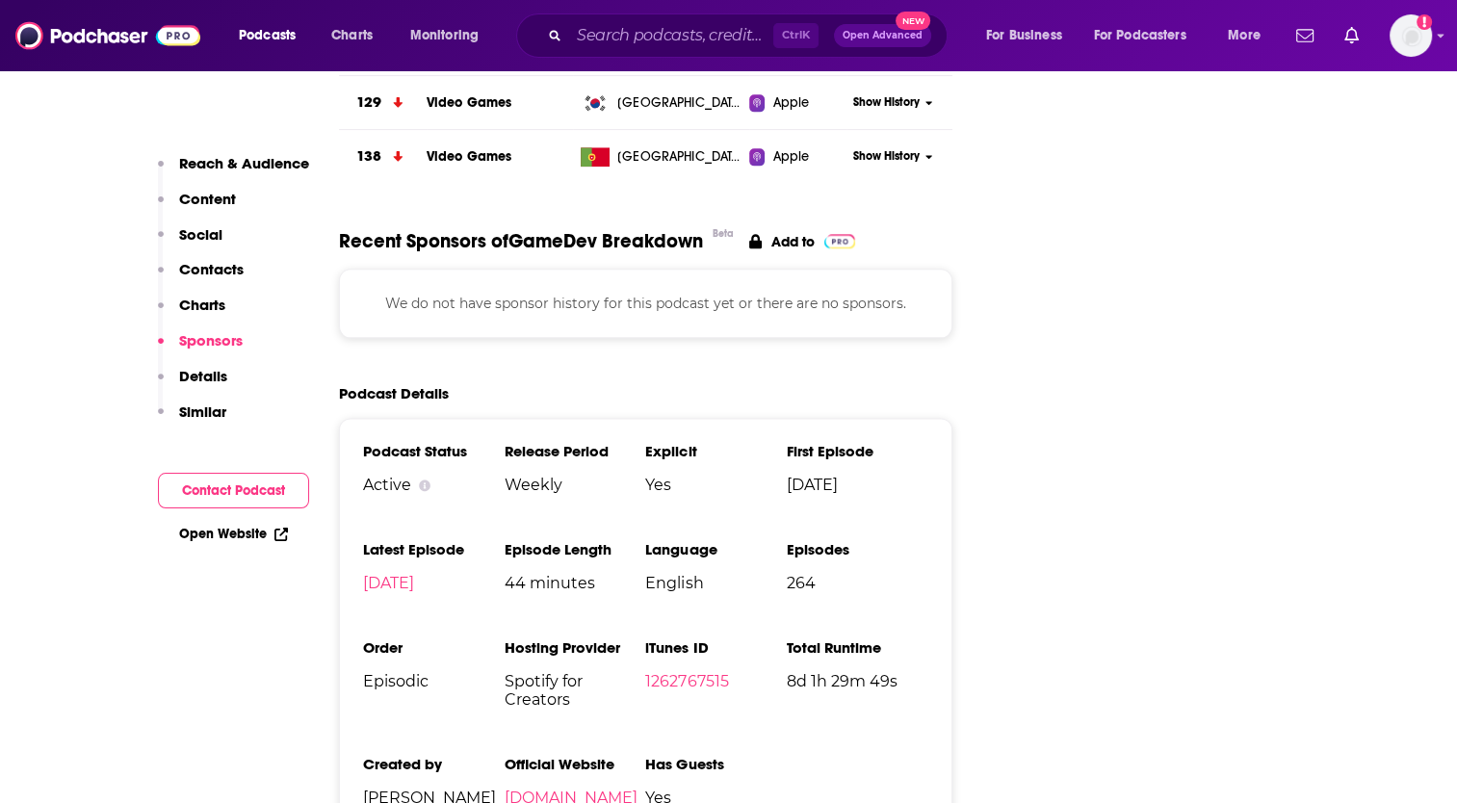
scroll to position [2402, 0]
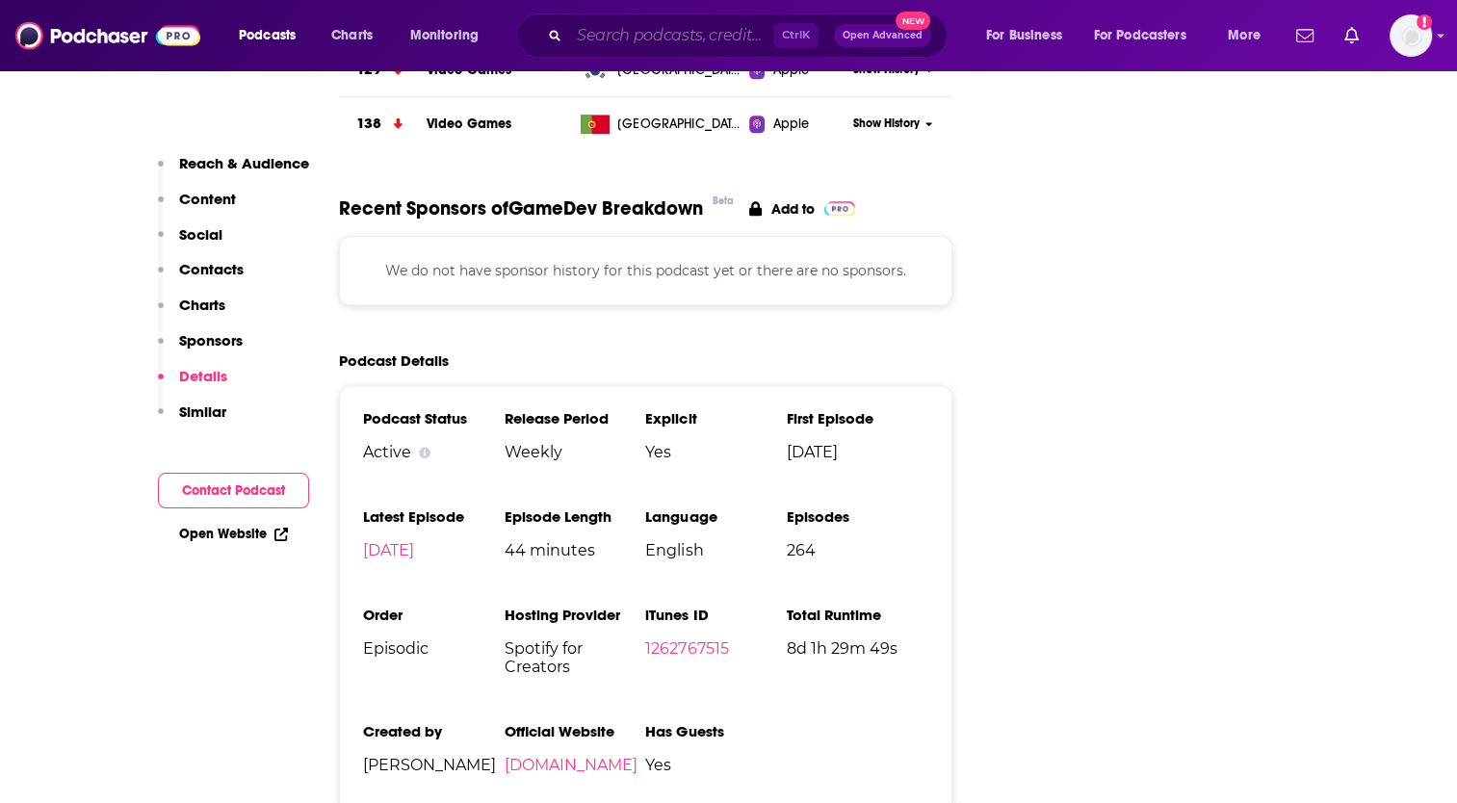
click at [607, 33] on input "Search podcasts, credits, & more..." at bounding box center [671, 35] width 204 height 31
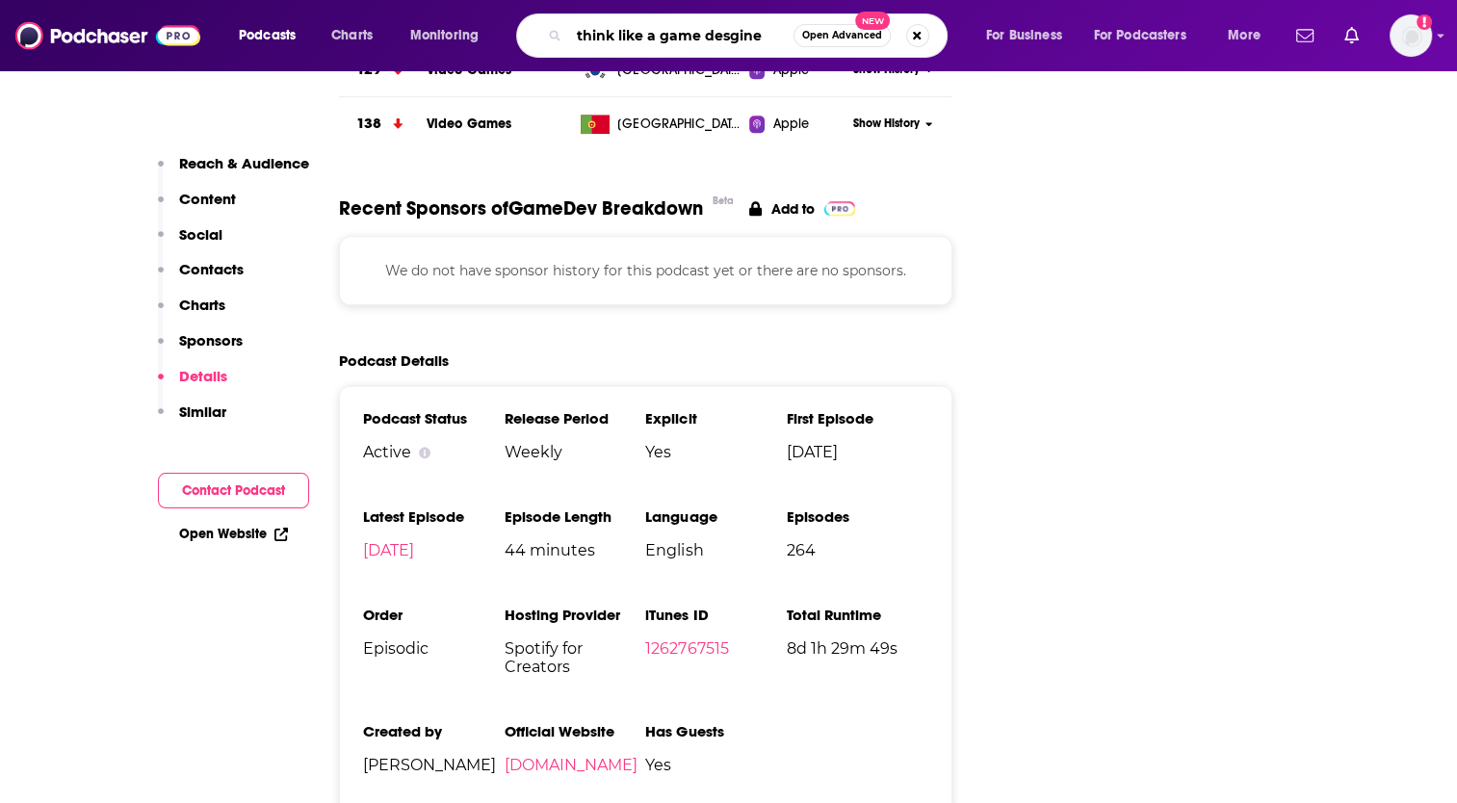
type input "think like a game desginer"
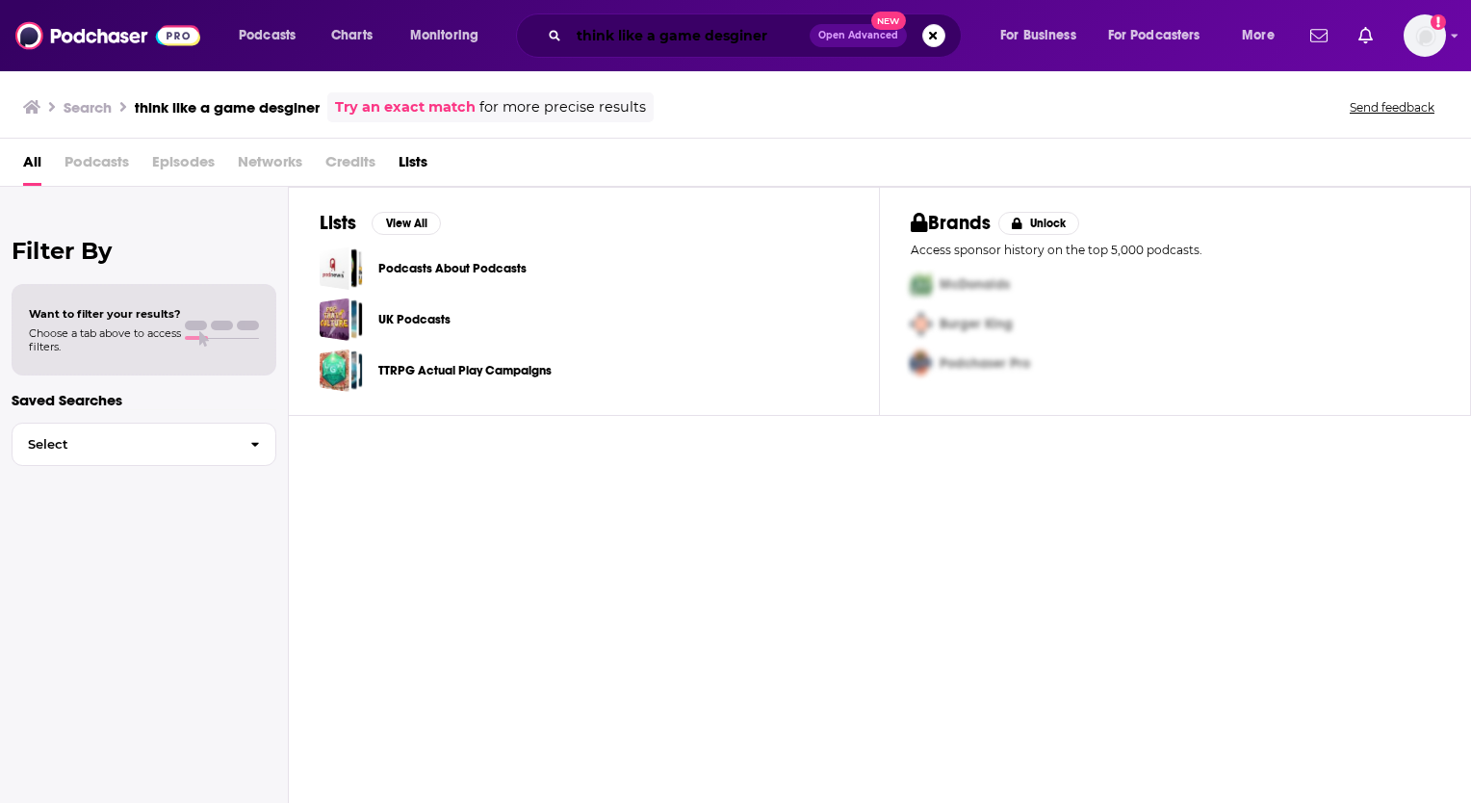
click at [774, 38] on input "think like a game desginer" at bounding box center [689, 35] width 241 height 31
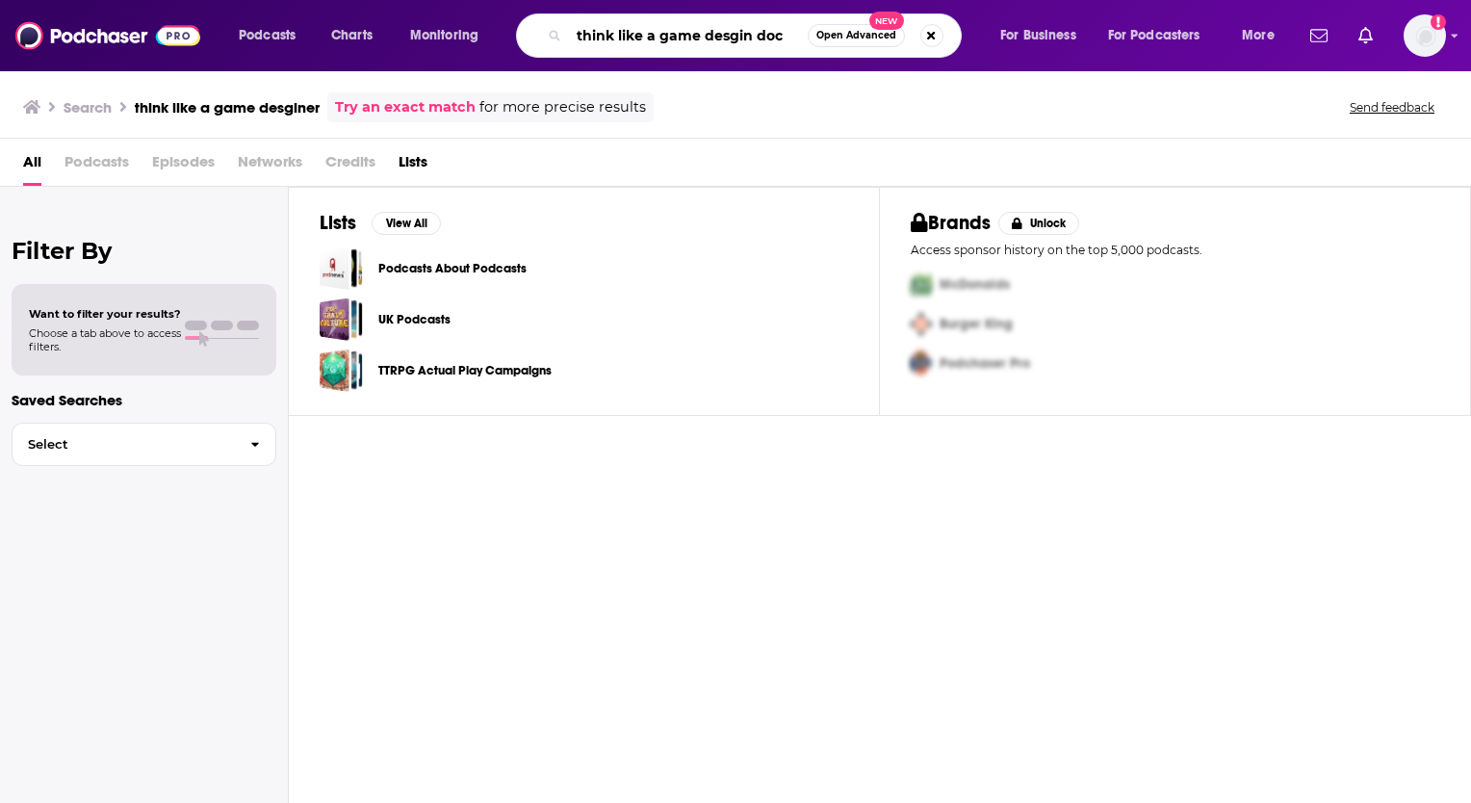
click at [739, 34] on input "think like a game desgin doc" at bounding box center [688, 35] width 239 height 31
click at [693, 35] on input "think like a game design doc" at bounding box center [688, 35] width 239 height 31
click at [759, 39] on input "think like a game design doc" at bounding box center [688, 35] width 239 height 31
click at [783, 40] on input "think like a game design doc" at bounding box center [688, 35] width 239 height 31
type input "think like a game designer"
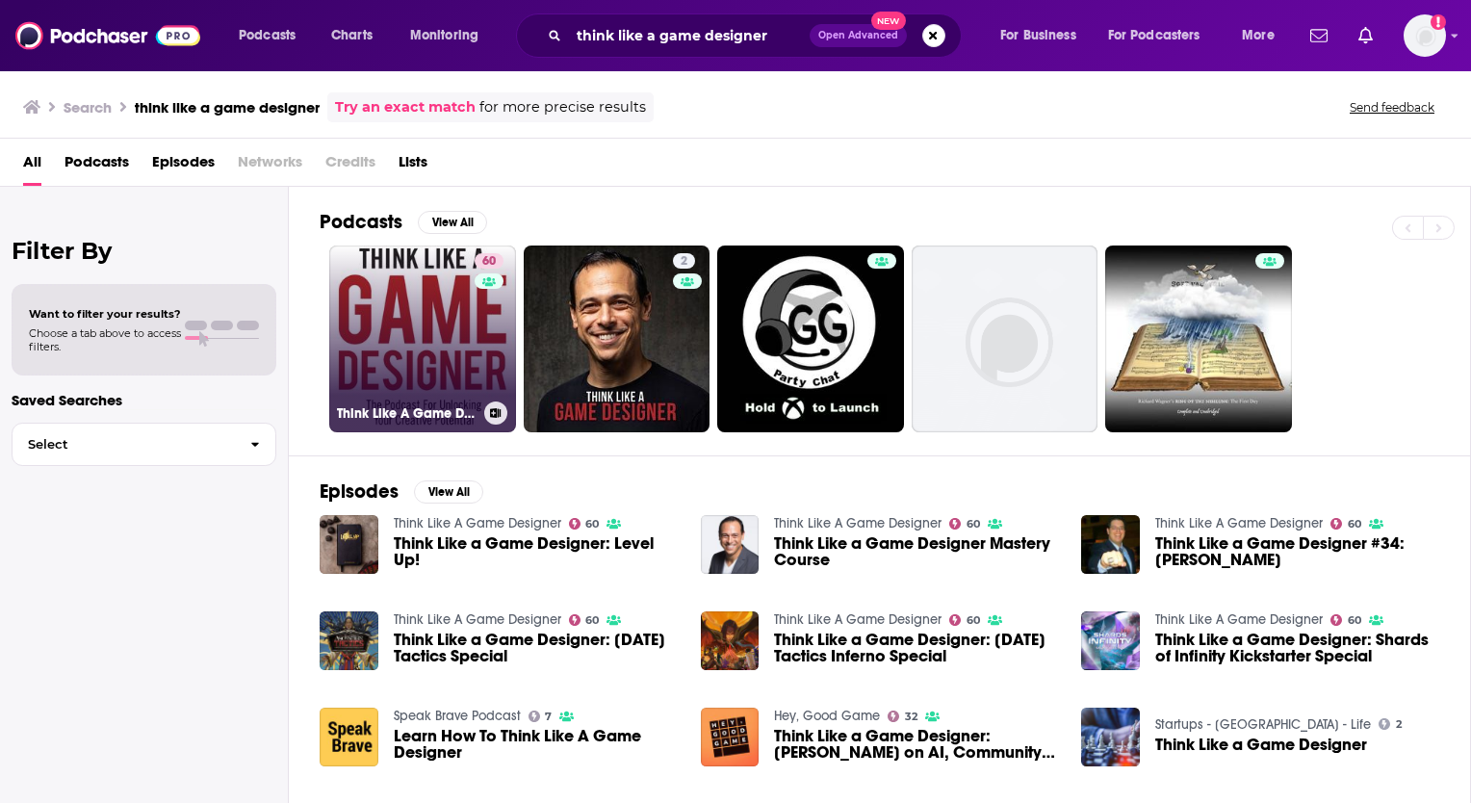
click at [412, 330] on link "60 Think Like A Game Designer" at bounding box center [422, 339] width 187 height 187
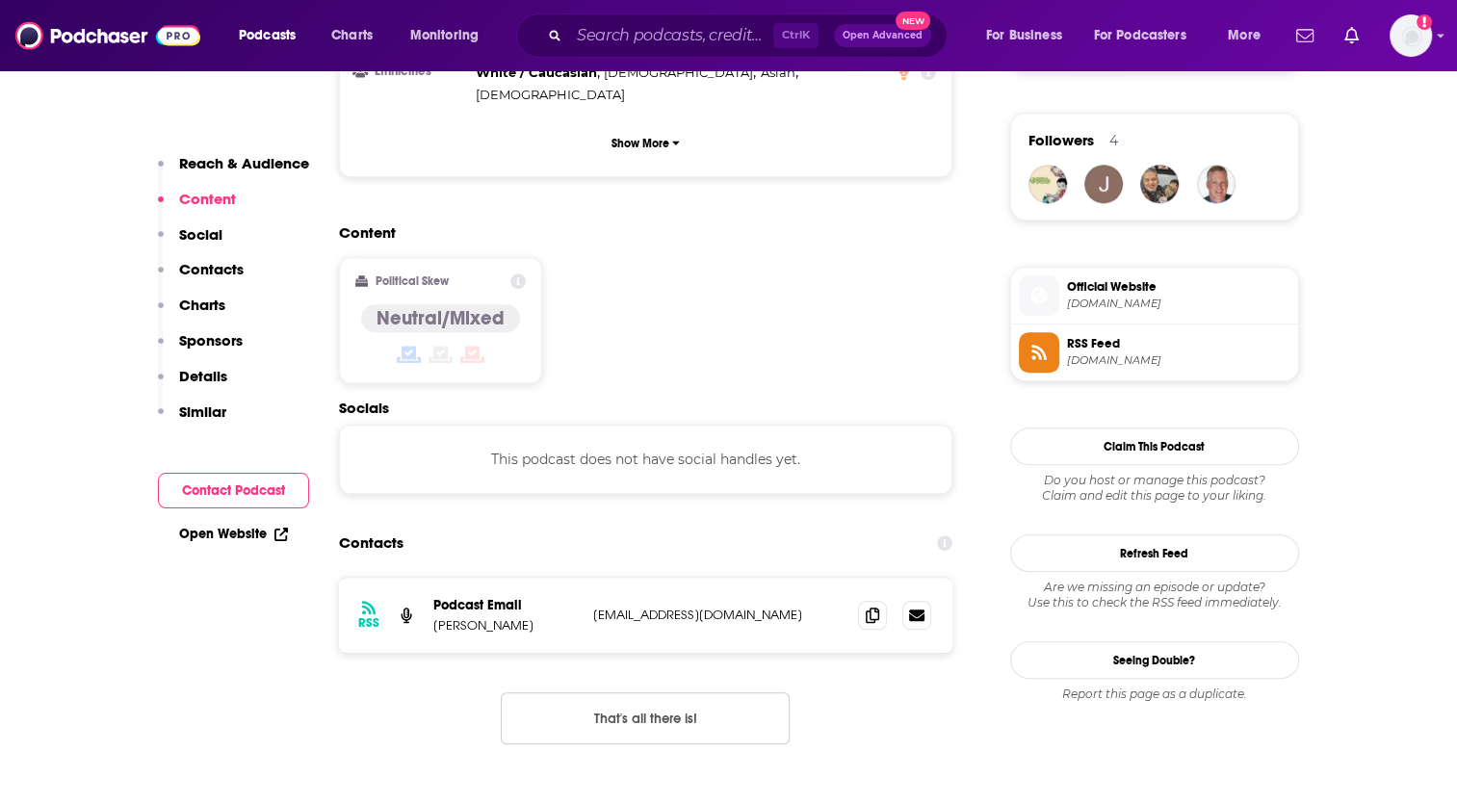
scroll to position [1444, 0]
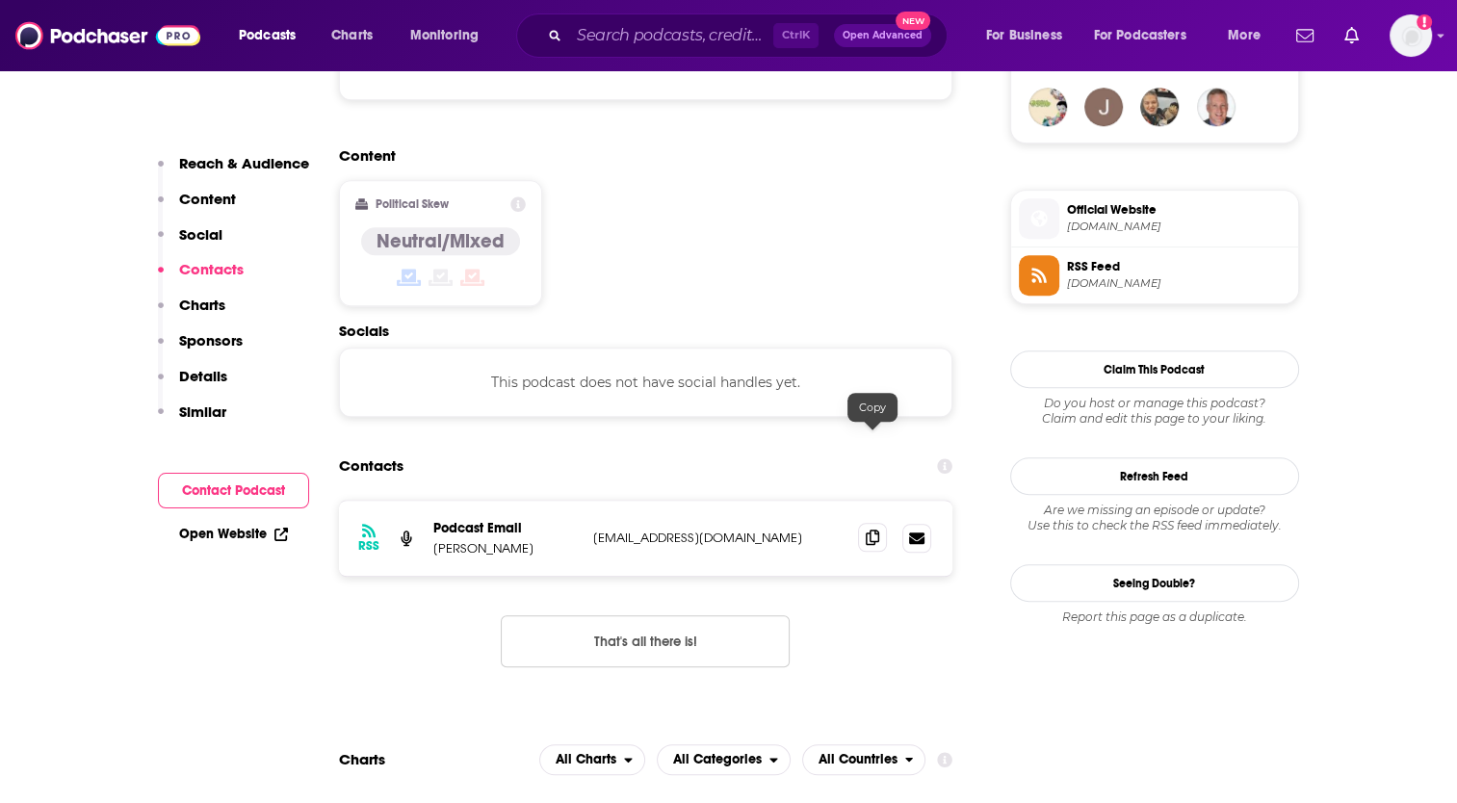
click at [871, 530] on icon at bounding box center [872, 537] width 13 height 15
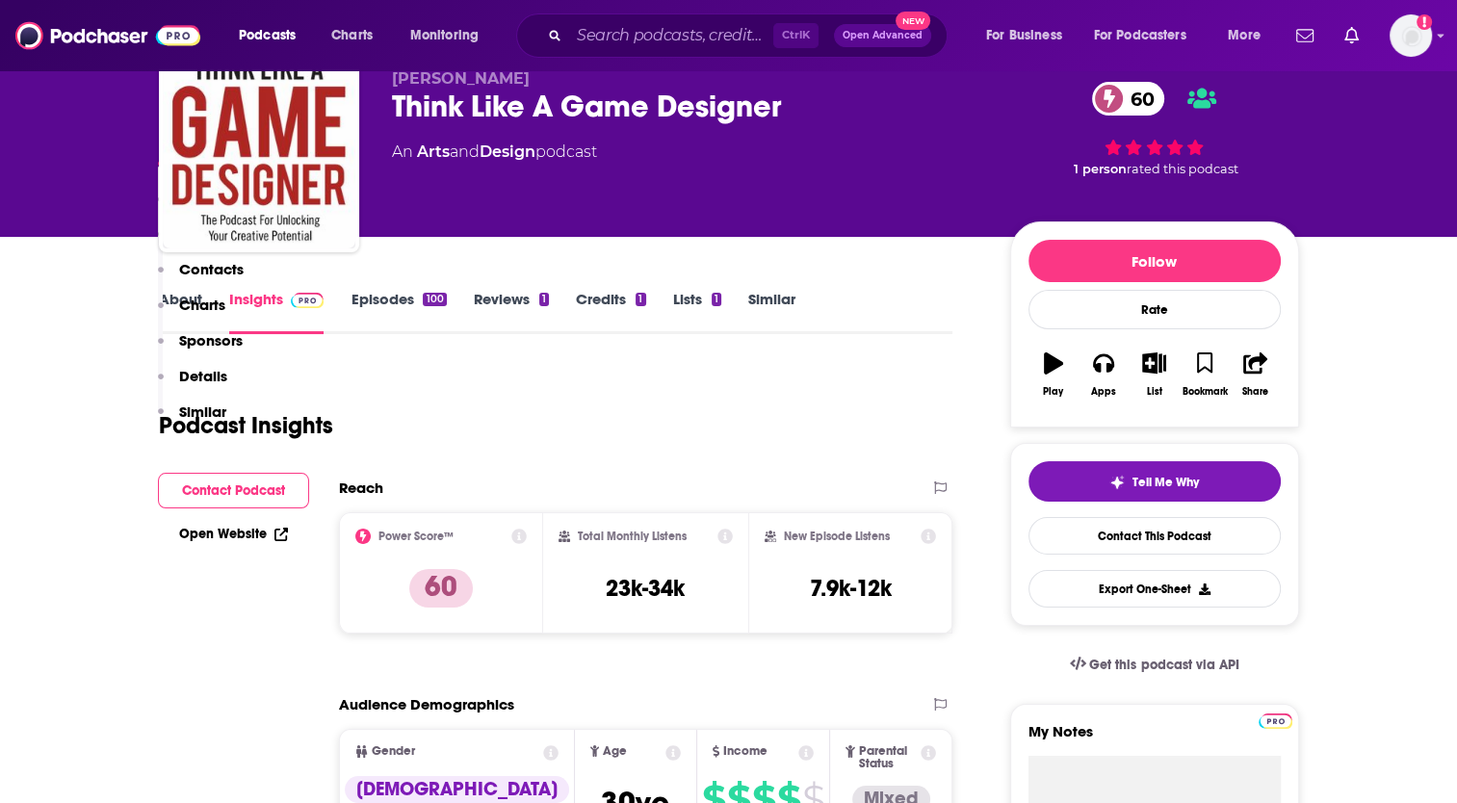
scroll to position [0, 0]
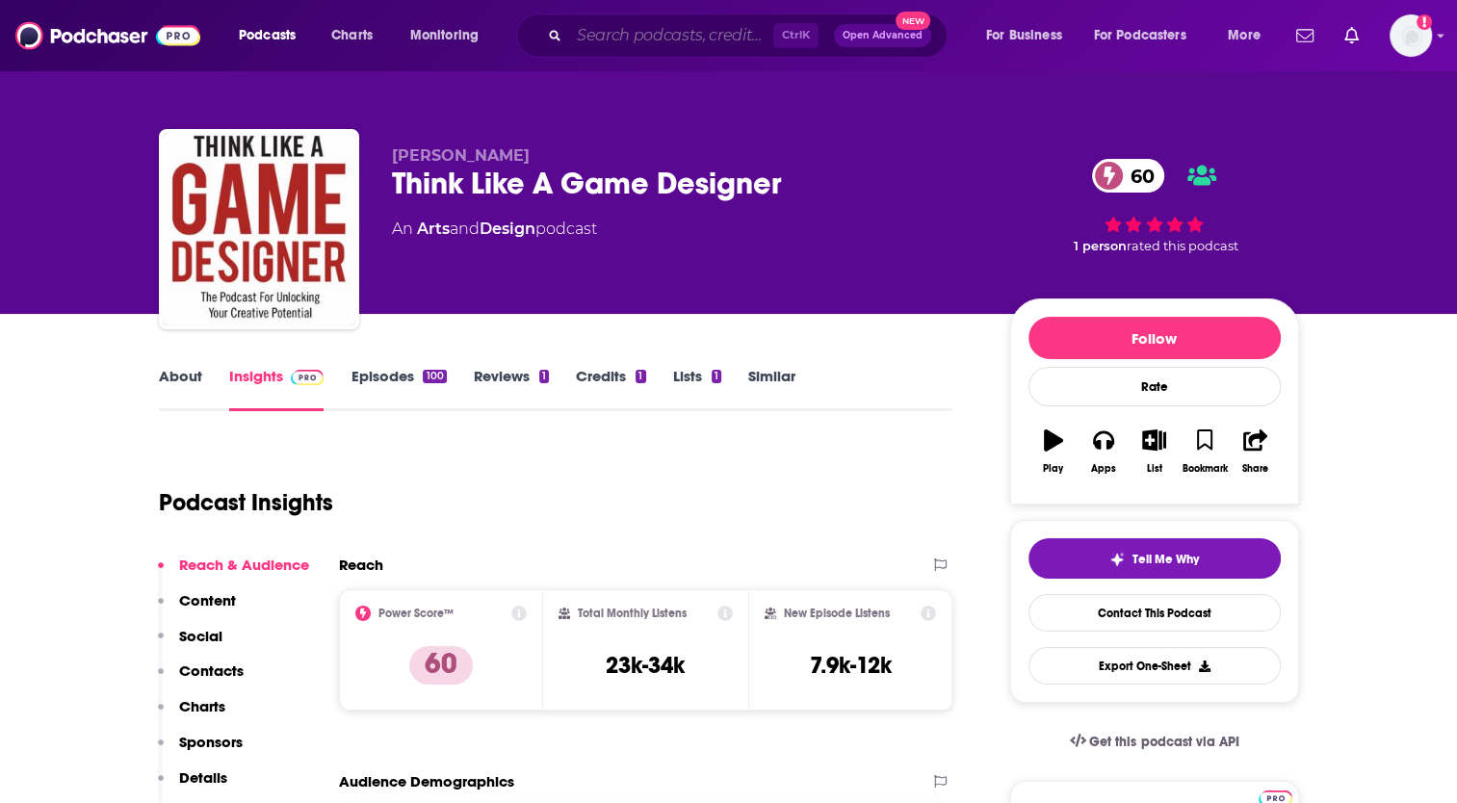
click at [654, 44] on input "Search podcasts, credits, & more..." at bounding box center [671, 35] width 204 height 31
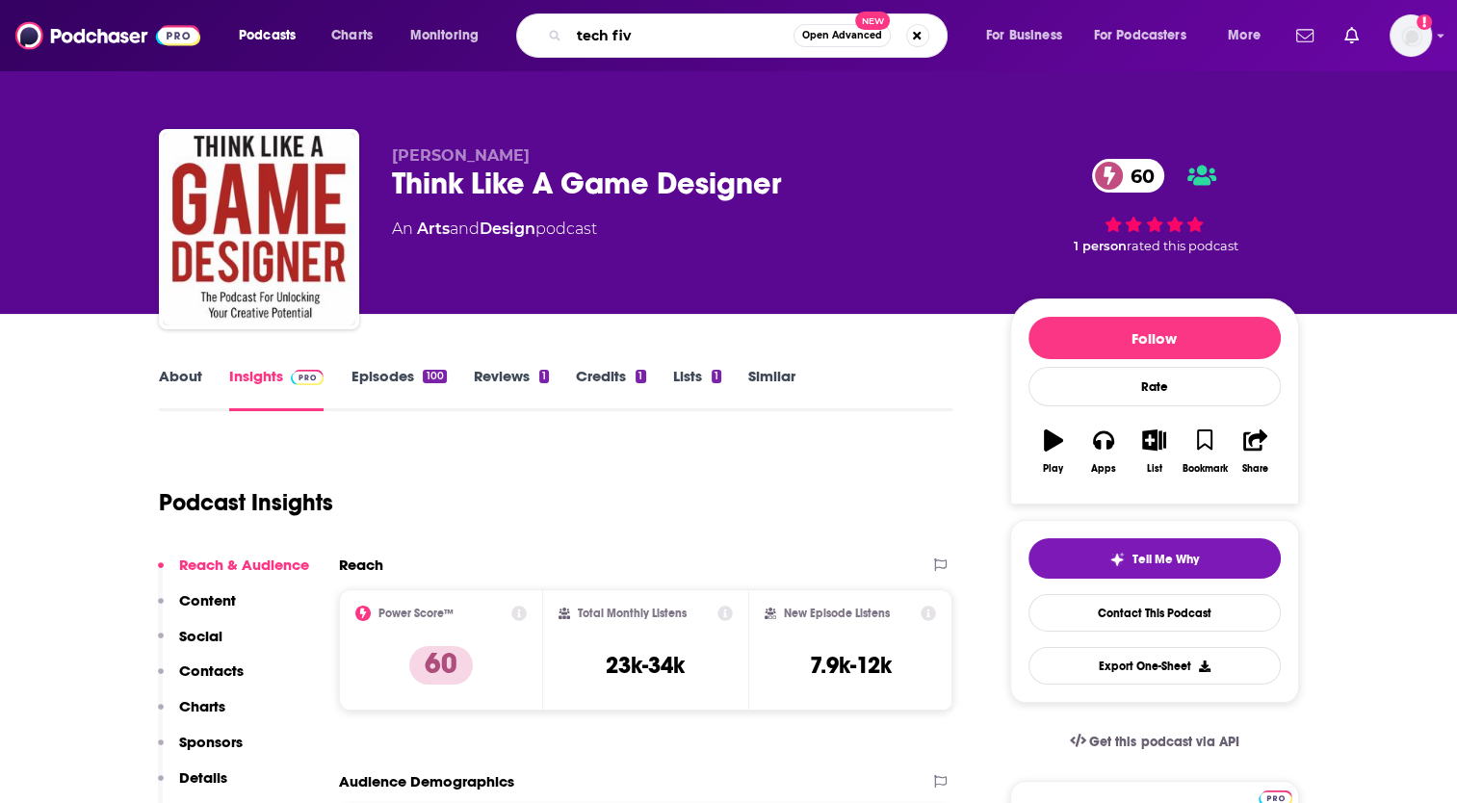
type input "tech five"
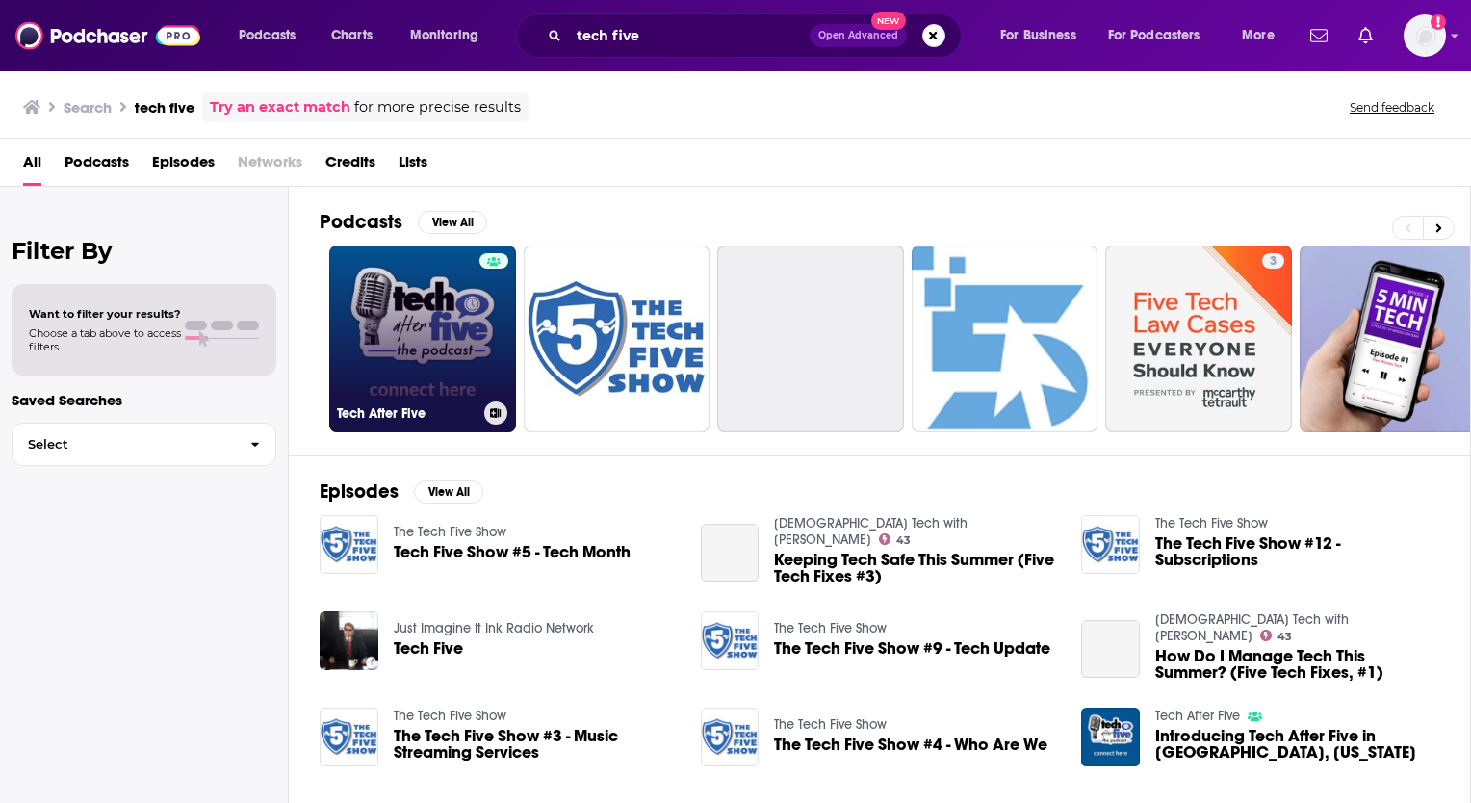
click at [419, 345] on link "Tech After Five" at bounding box center [422, 339] width 187 height 187
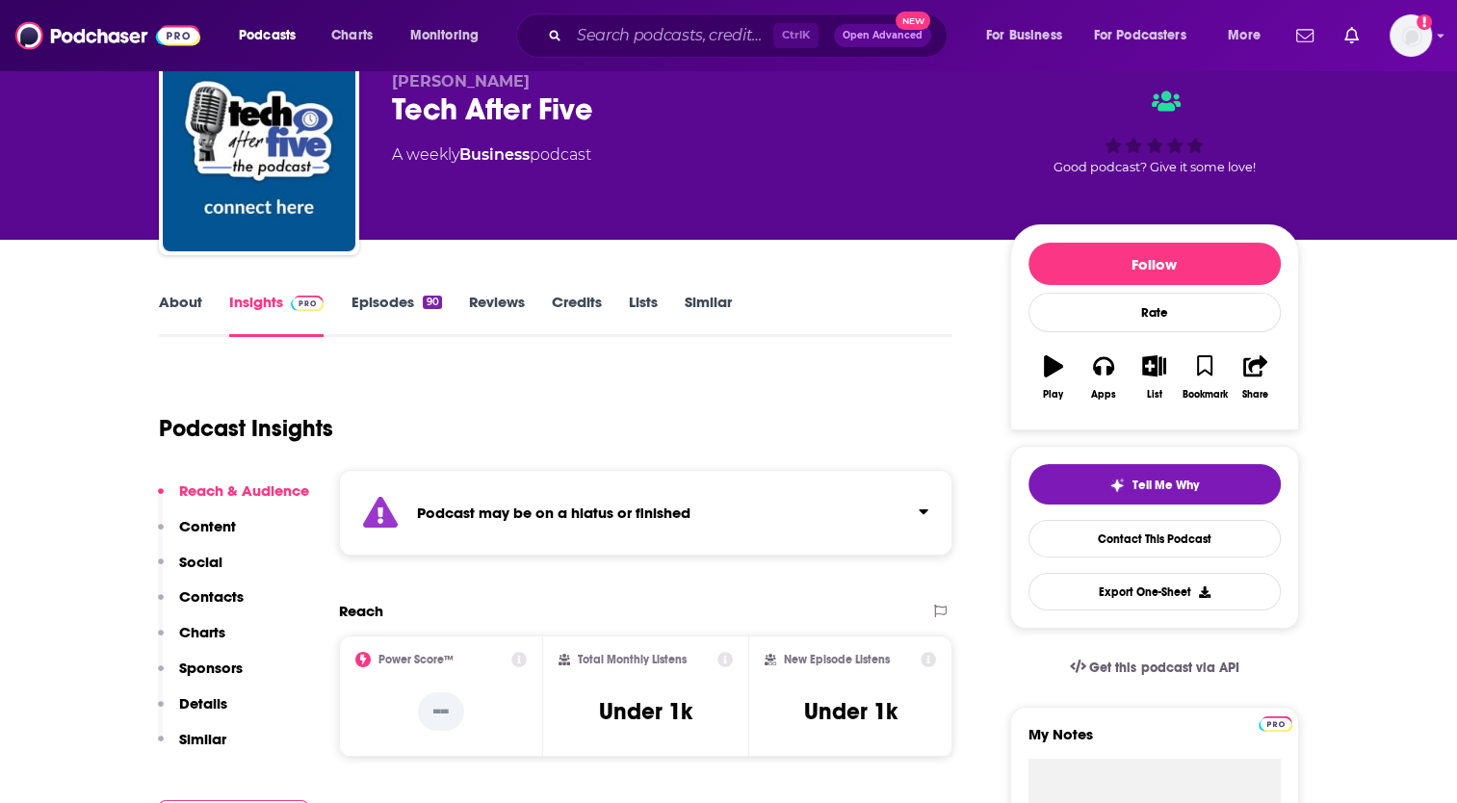
scroll to position [193, 0]
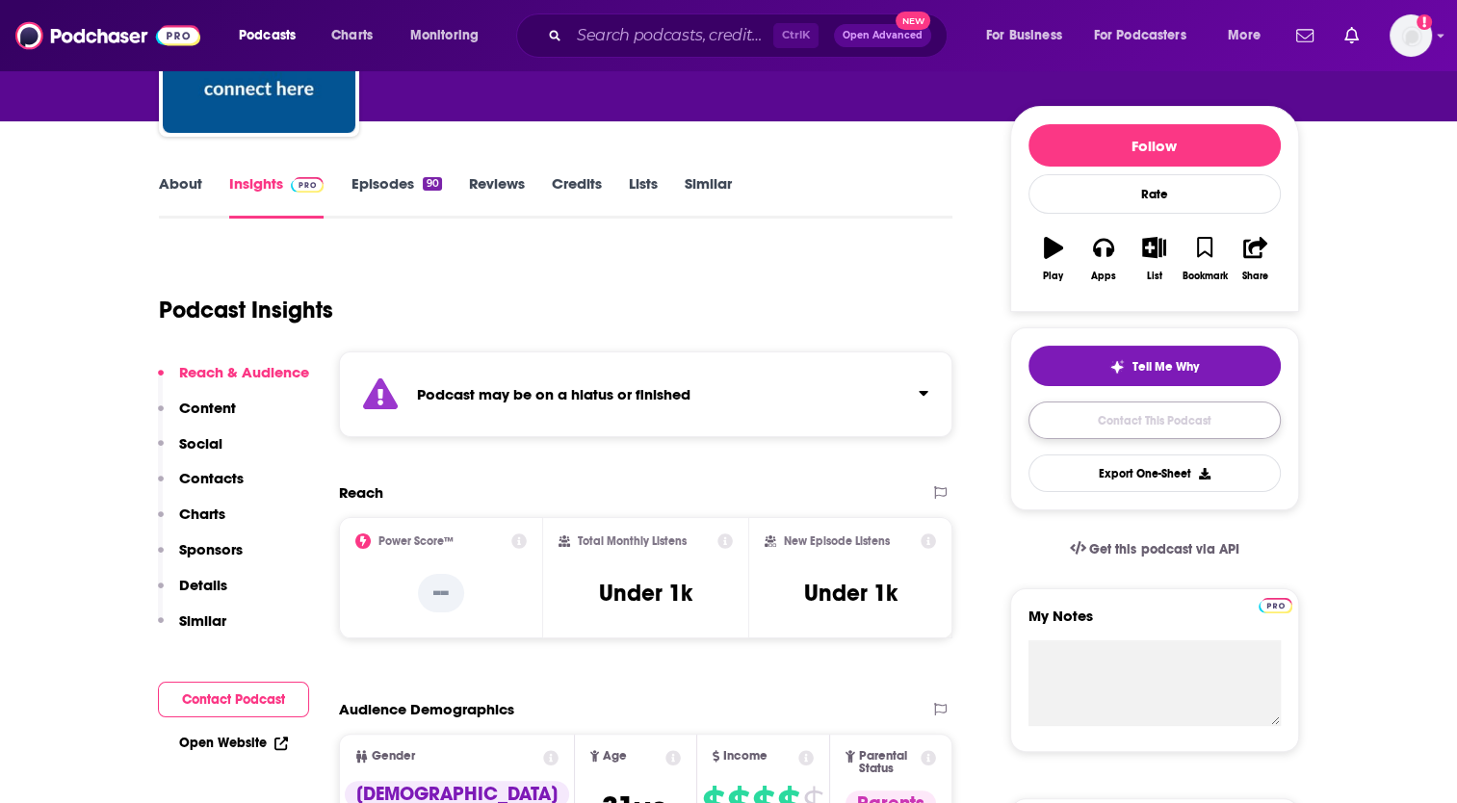
click at [1186, 425] on link "Contact This Podcast" at bounding box center [1154, 421] width 252 height 38
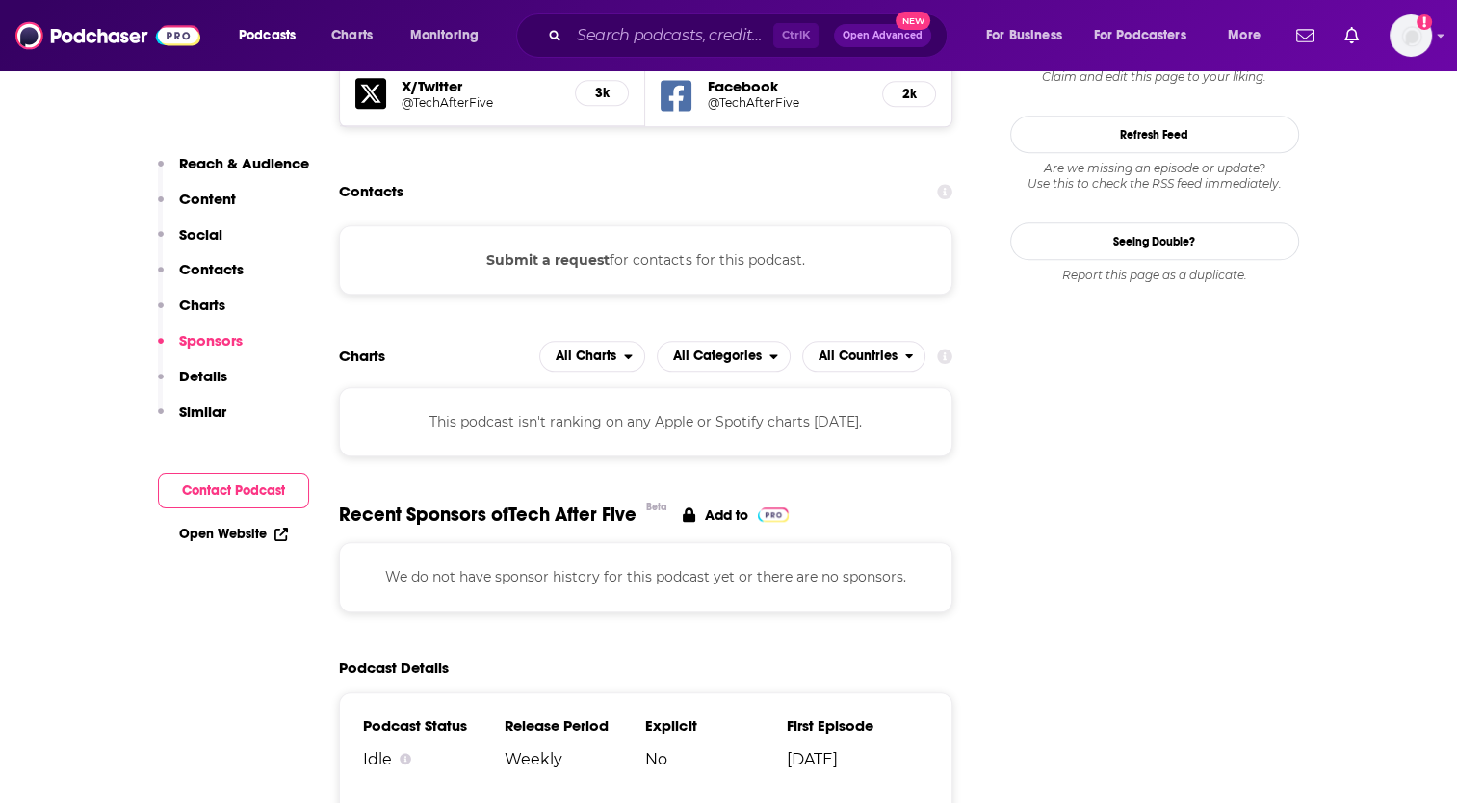
scroll to position [1782, 0]
